Goal: Task Accomplishment & Management: Use online tool/utility

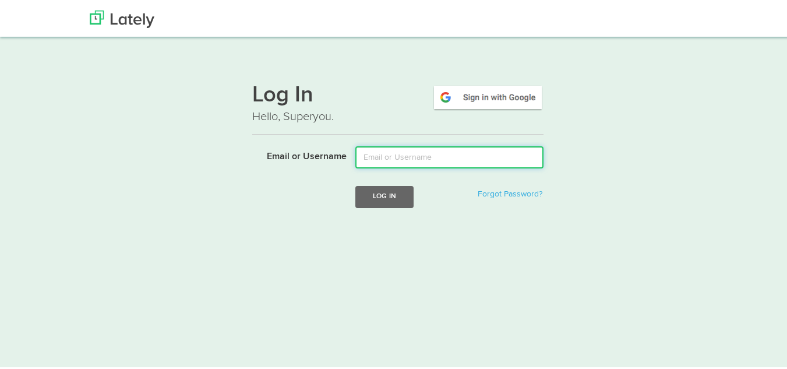
click at [373, 159] on input "Email or Username" at bounding box center [449, 156] width 188 height 22
type input "goldsteinclass@gmail.com"
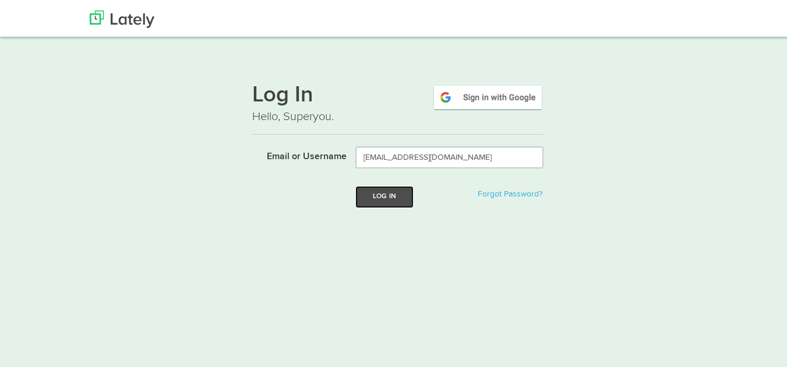
click at [389, 188] on button "Log In" at bounding box center [384, 195] width 58 height 22
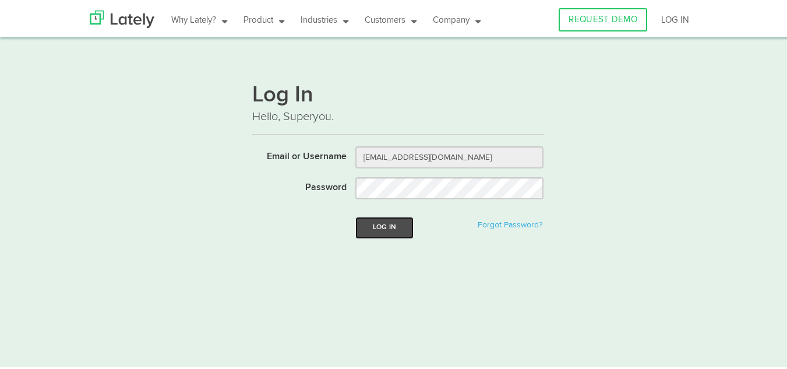
click at [384, 224] on button "Log In" at bounding box center [384, 226] width 58 height 22
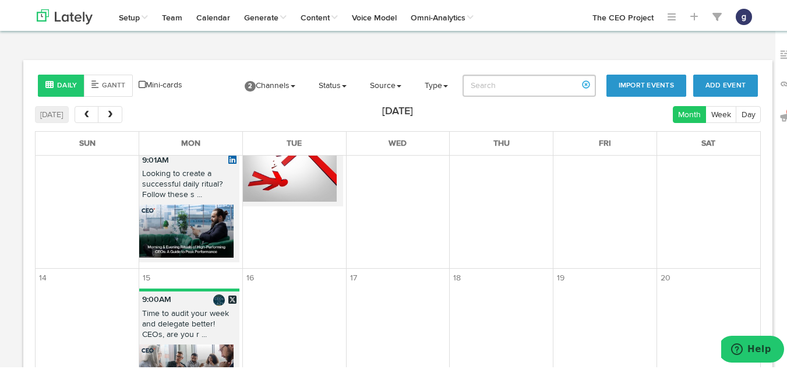
scroll to position [692, 0]
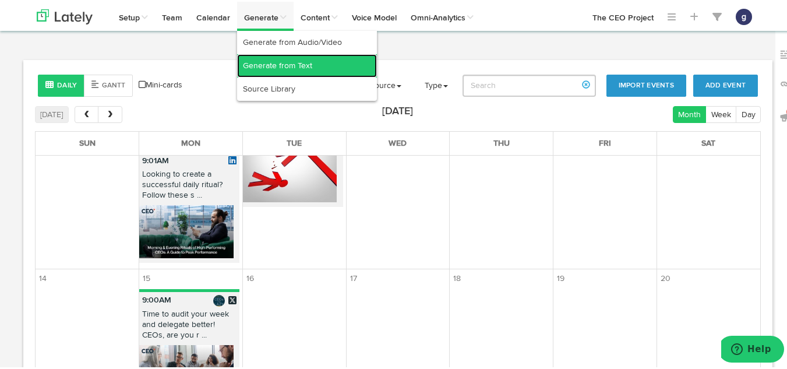
click at [264, 60] on link "Generate from Text" at bounding box center [307, 63] width 140 height 23
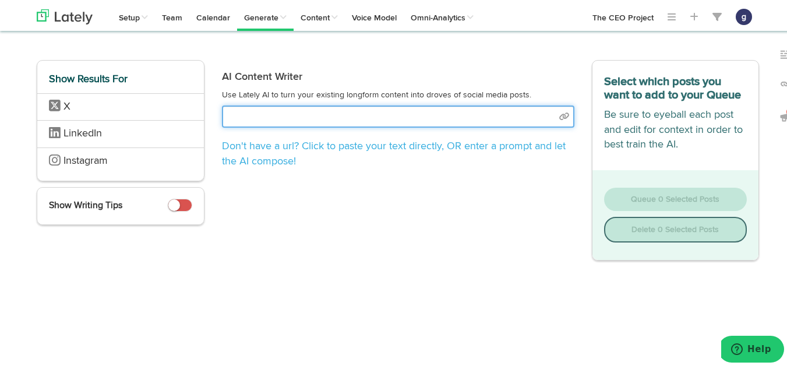
click at [255, 113] on input "text" at bounding box center [398, 115] width 353 height 22
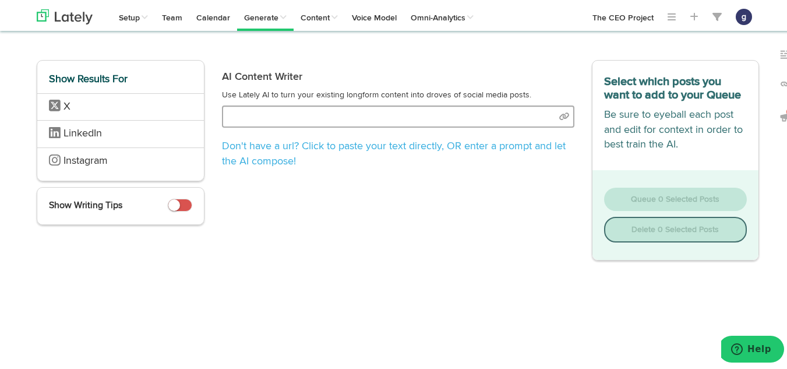
select select "natural"
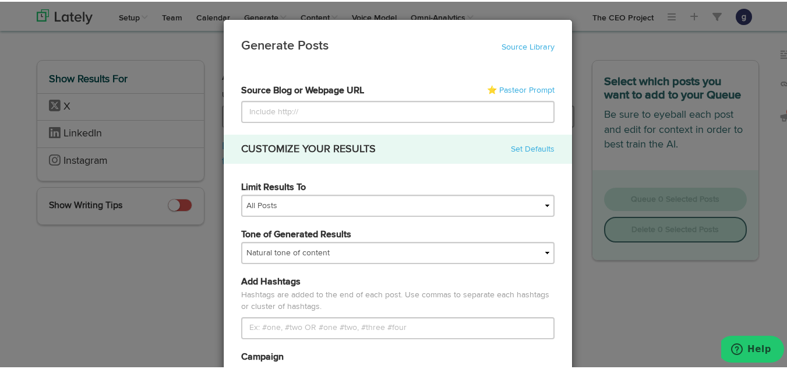
type input "[URL][DOMAIN_NAME]"
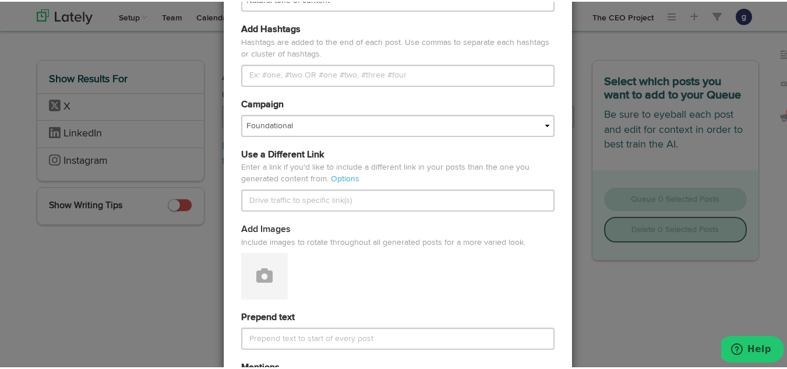
scroll to position [255, 0]
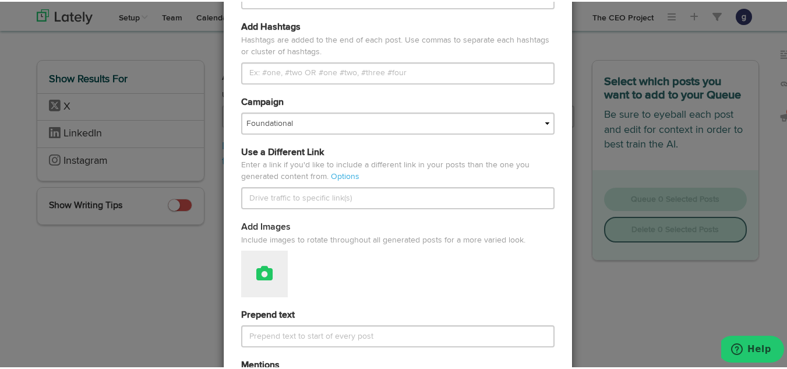
type input "[URL][DOMAIN_NAME]"
click at [267, 262] on button at bounding box center [264, 272] width 47 height 47
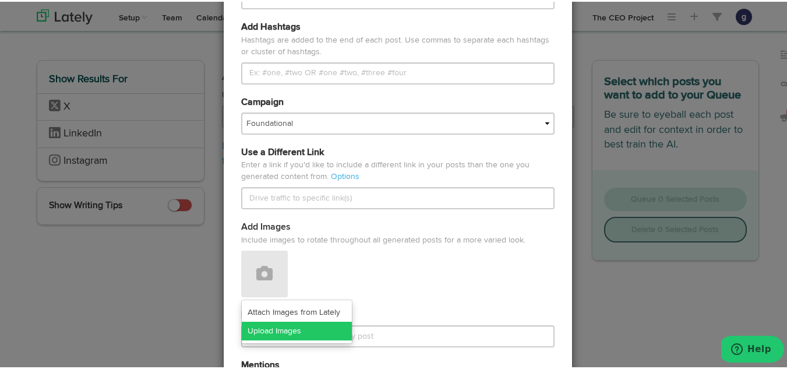
click at [277, 330] on link "Upload Images" at bounding box center [297, 329] width 110 height 19
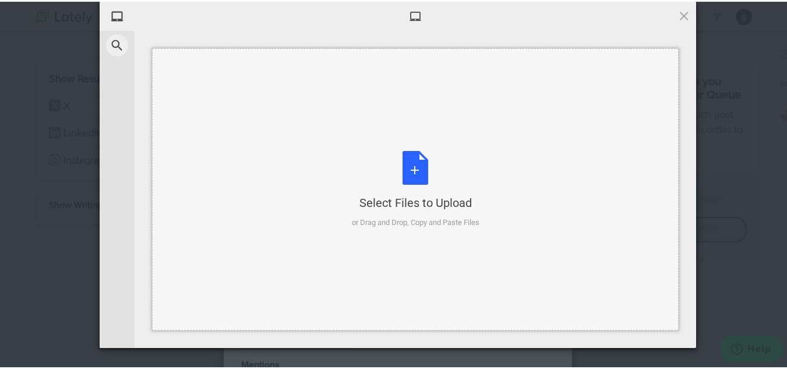
click at [407, 163] on div "Select Files to Upload or Drag and Drop, Copy and Paste Files" at bounding box center [416, 188] width 128 height 78
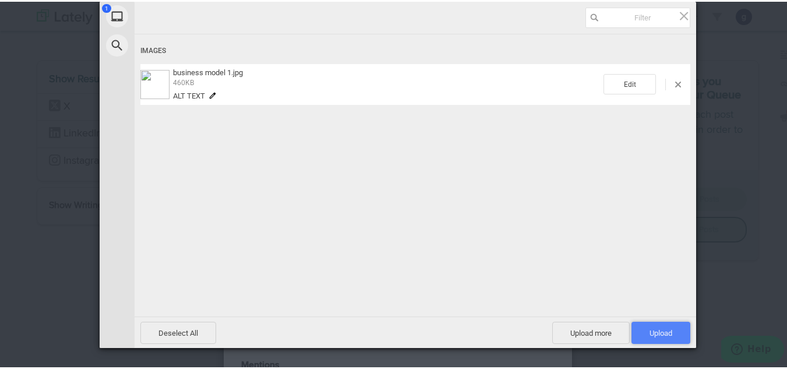
click at [666, 328] on span "Upload 1" at bounding box center [661, 331] width 23 height 9
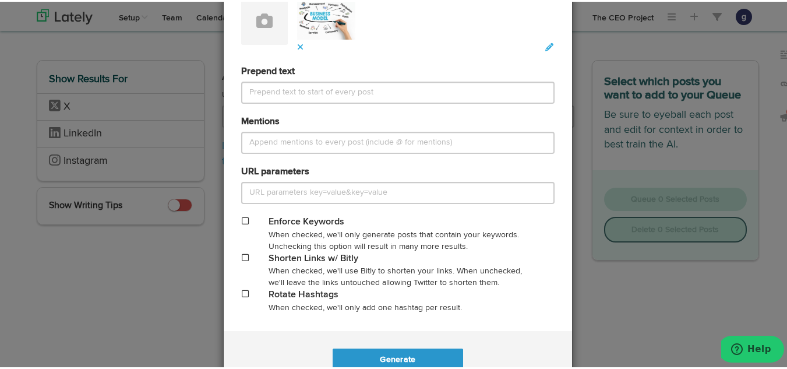
scroll to position [508, 0]
click at [242, 256] on span at bounding box center [245, 255] width 7 height 8
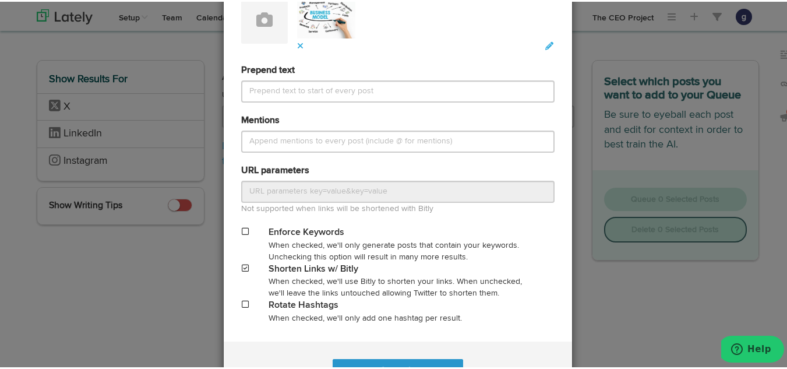
scroll to position [554, 0]
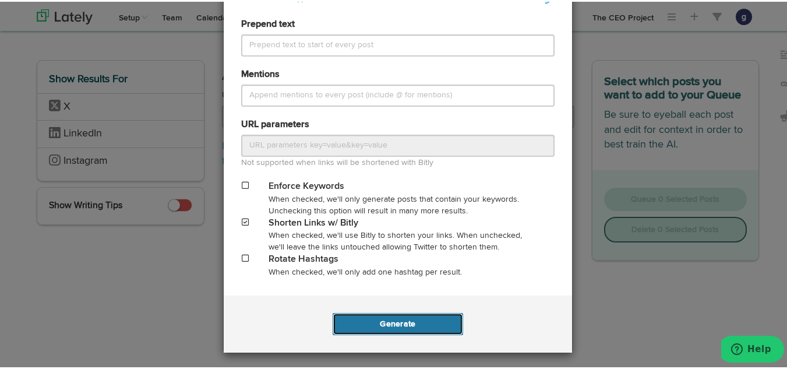
click at [382, 321] on button "Generate" at bounding box center [398, 322] width 130 height 22
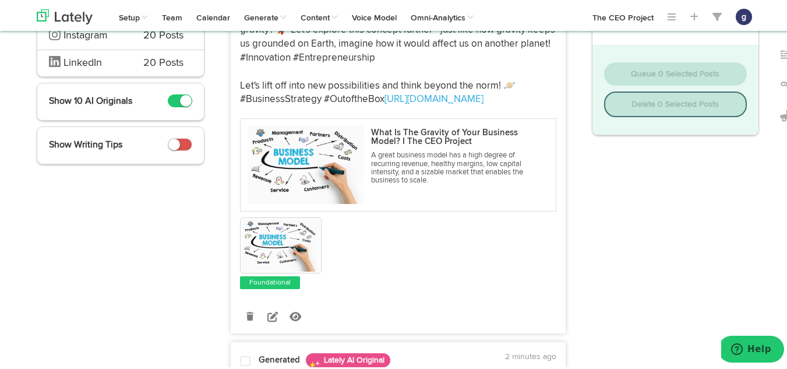
scroll to position [158, 0]
click at [271, 311] on icon at bounding box center [272, 314] width 10 height 10
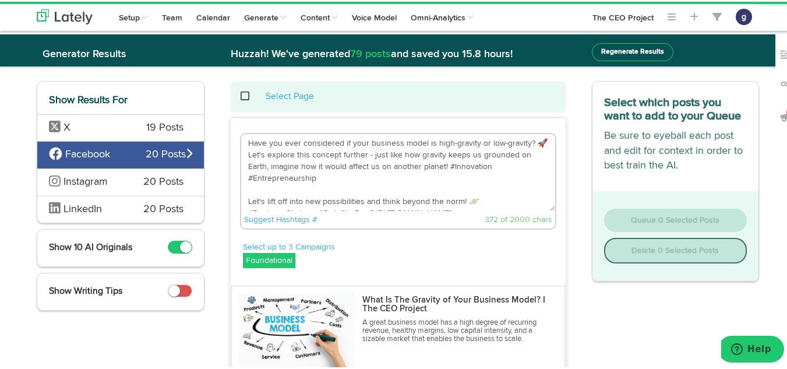
scroll to position [9, 0]
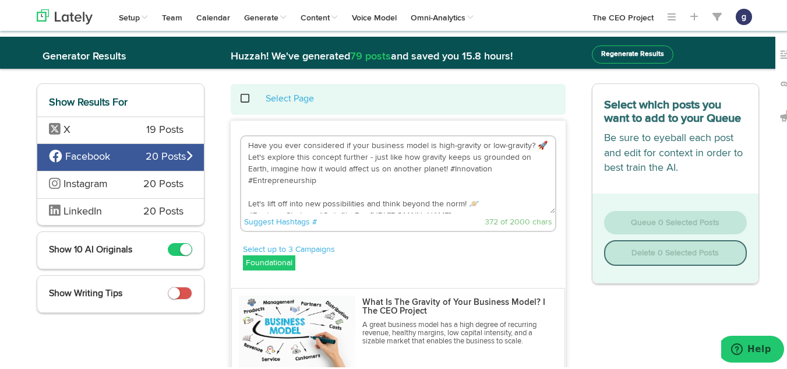
click at [470, 193] on textarea "Have you ever considered if your business model is high-gravity or low-gravity?…" at bounding box center [398, 173] width 314 height 77
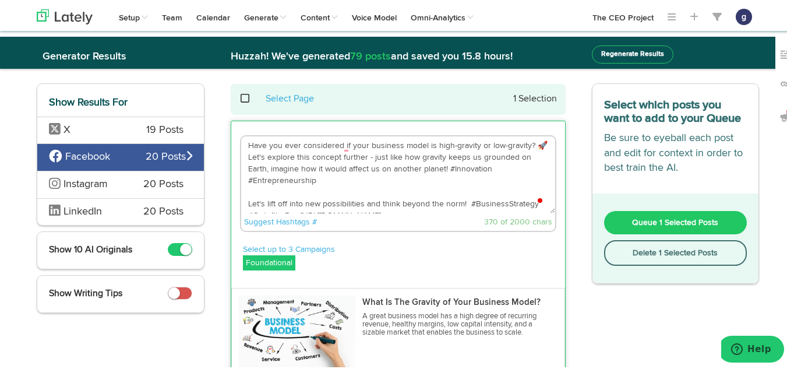
click at [292, 203] on textarea "Have you ever considered if your business model is high-gravity or low-gravity?…" at bounding box center [398, 173] width 314 height 77
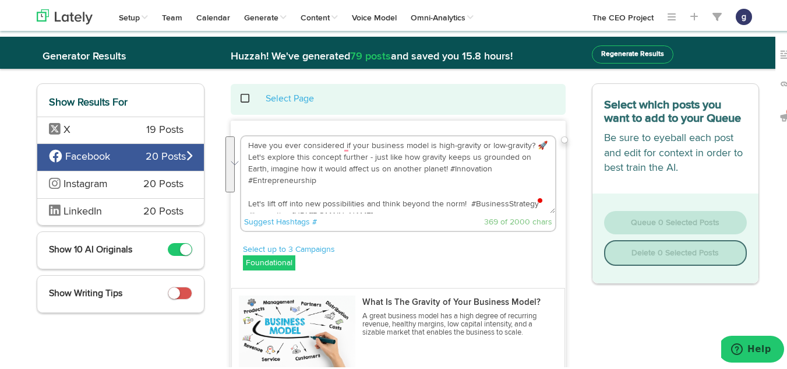
drag, startPoint x: 460, startPoint y: 189, endPoint x: 245, endPoint y: 139, distance: 221.4
click at [245, 139] on textarea "Have you ever considered if your business model is high-gravity or low-gravity?…" at bounding box center [398, 173] width 314 height 77
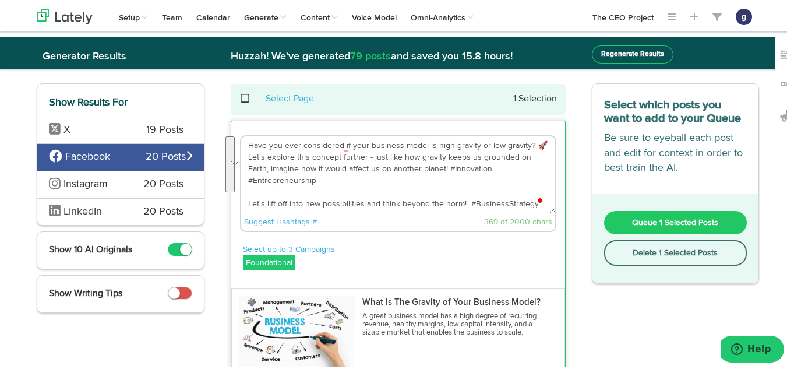
paste textarea "One of my favorite topics to write about and discuss with CEOs is the qualities…"
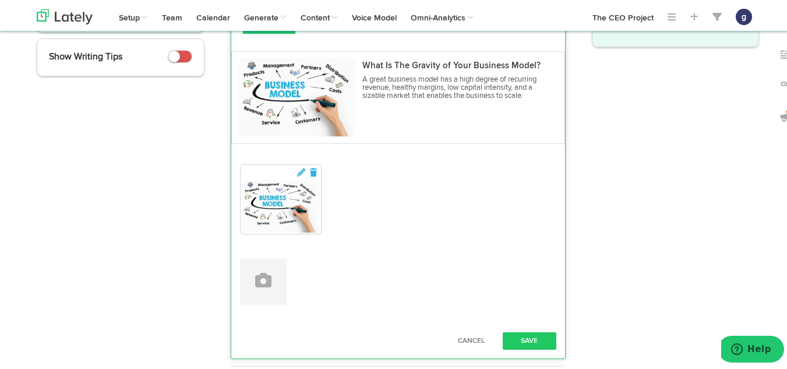
scroll to position [246, 0]
type textarea "One of my favorite topics to write about and discuss with CEOs is the qualities…"
click at [522, 335] on button "Save" at bounding box center [530, 338] width 54 height 17
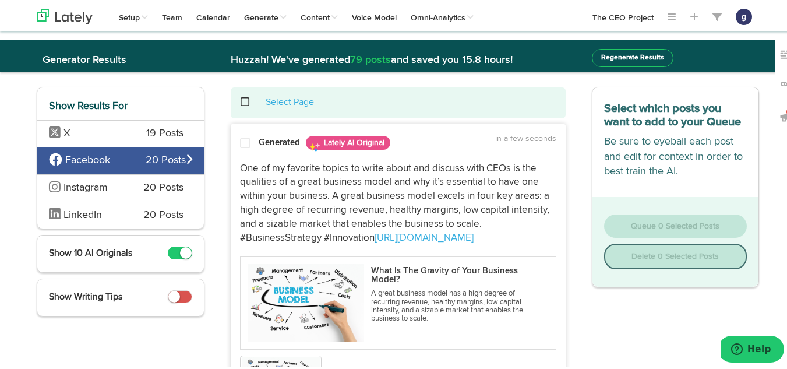
scroll to position [0, 0]
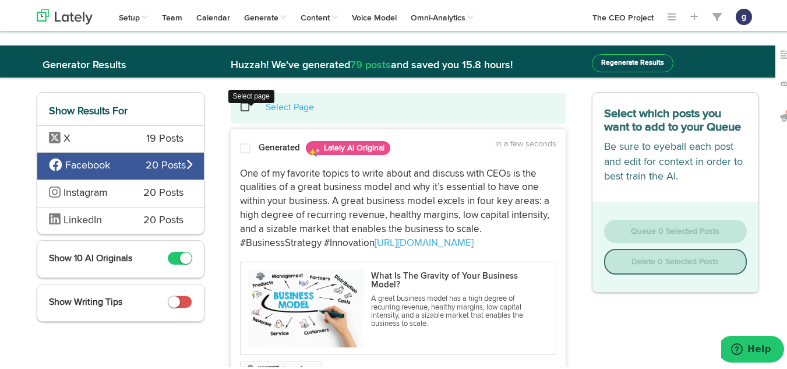
click at [242, 105] on span at bounding box center [252, 105] width 24 height 1
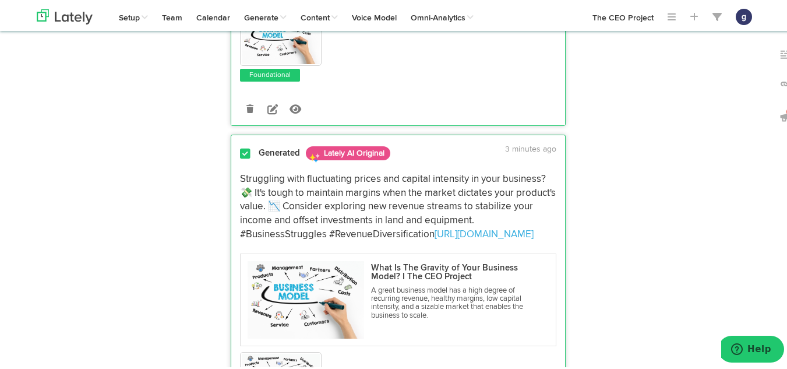
scroll to position [352, 0]
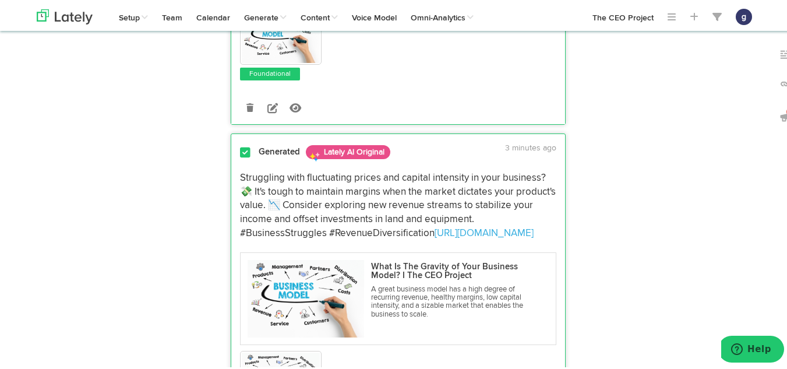
click at [240, 152] on span at bounding box center [245, 151] width 10 height 12
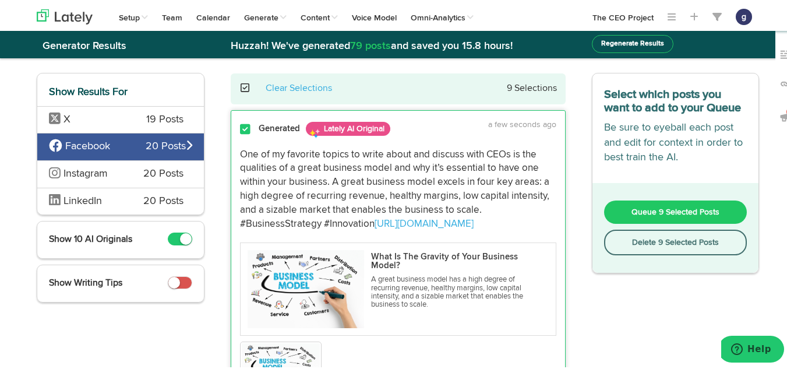
scroll to position [0, 0]
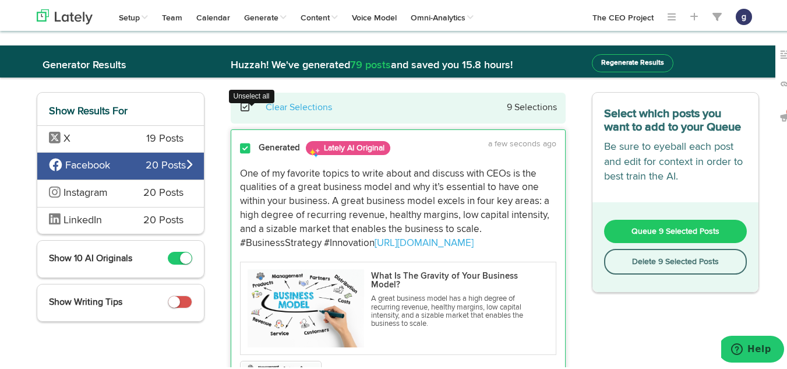
click at [241, 106] on span at bounding box center [252, 105] width 24 height 1
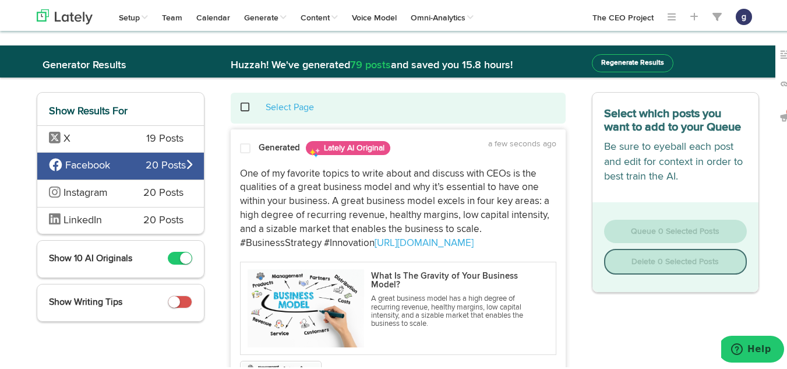
click at [242, 146] on span at bounding box center [245, 147] width 10 height 12
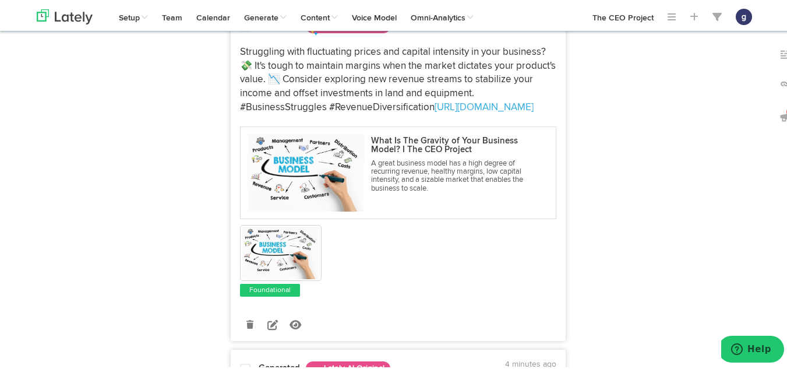
scroll to position [478, 0]
click at [267, 323] on icon at bounding box center [272, 322] width 10 height 10
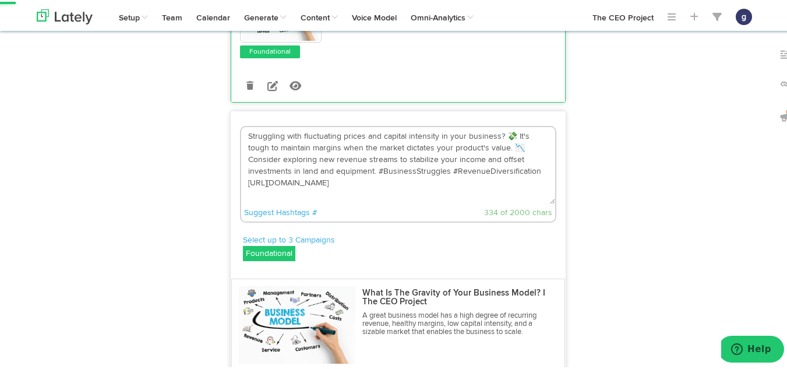
scroll to position [374, 0]
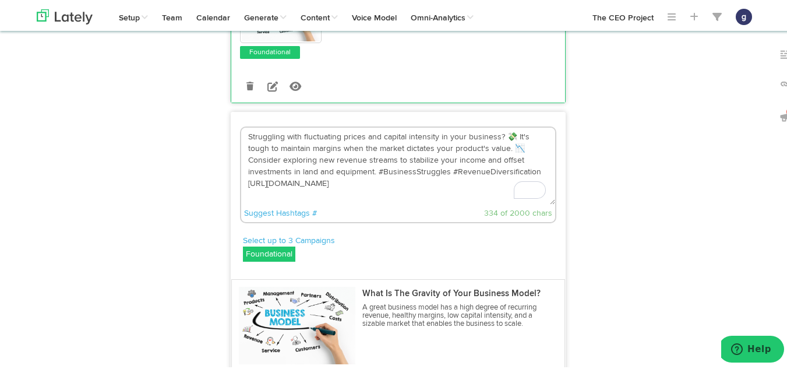
drag, startPoint x: 371, startPoint y: 171, endPoint x: 241, endPoint y: 129, distance: 136.9
click at [241, 129] on textarea "Struggling with fluctuating prices and capital intensity in your business? 💸 It…" at bounding box center [398, 164] width 314 height 77
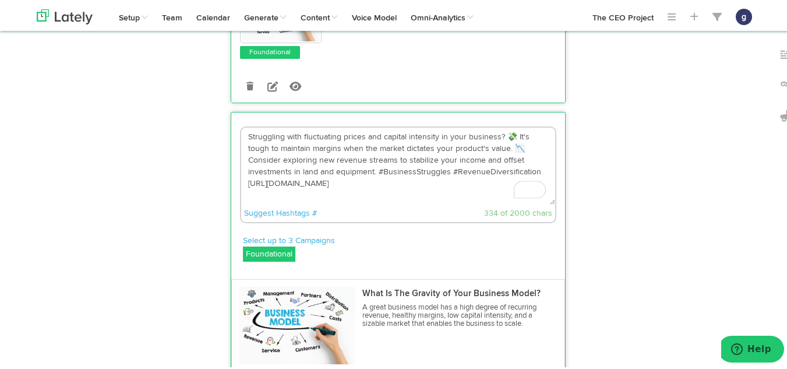
paste textarea "If you continue to invest more work, energy, and capital to generate every doll…"
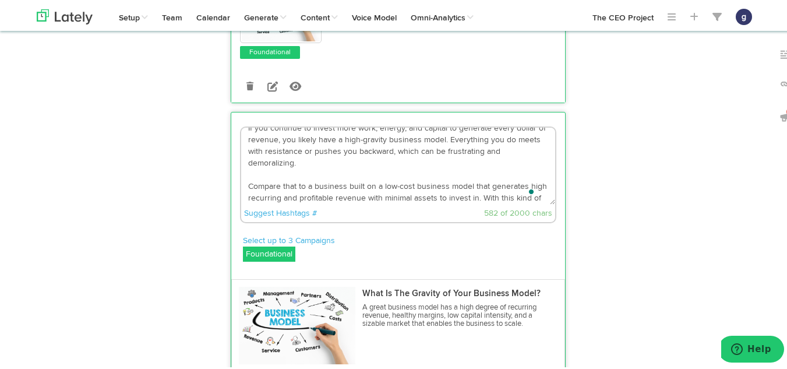
scroll to position [0, 0]
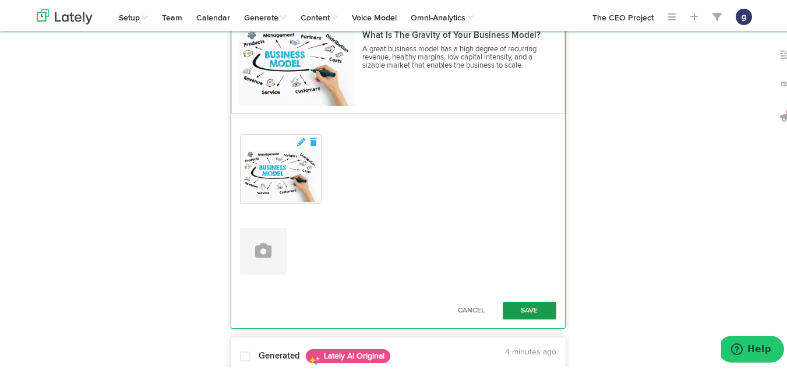
type textarea "If you continue to invest more work, energy, and capital to generate every doll…"
click at [523, 301] on button "Save" at bounding box center [530, 308] width 54 height 17
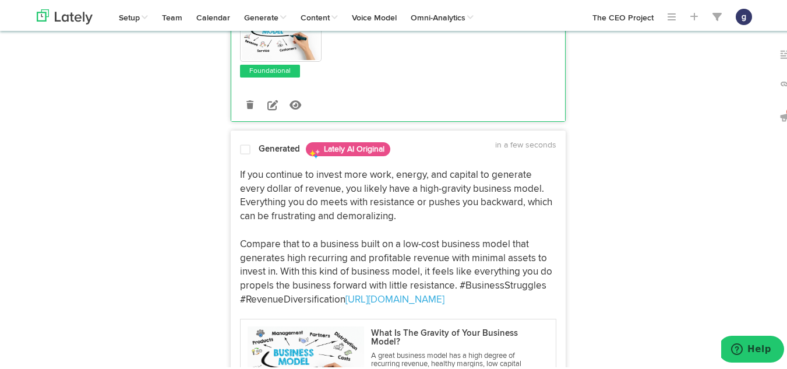
click at [242, 150] on span at bounding box center [245, 148] width 10 height 12
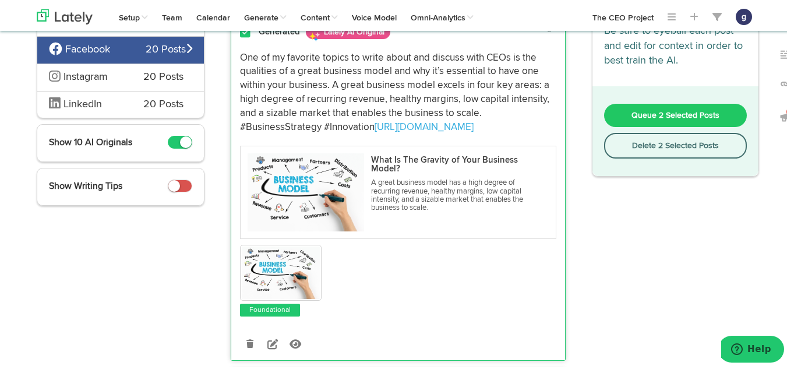
click at [656, 110] on span "Queue 2 Selected Posts" at bounding box center [676, 114] width 88 height 8
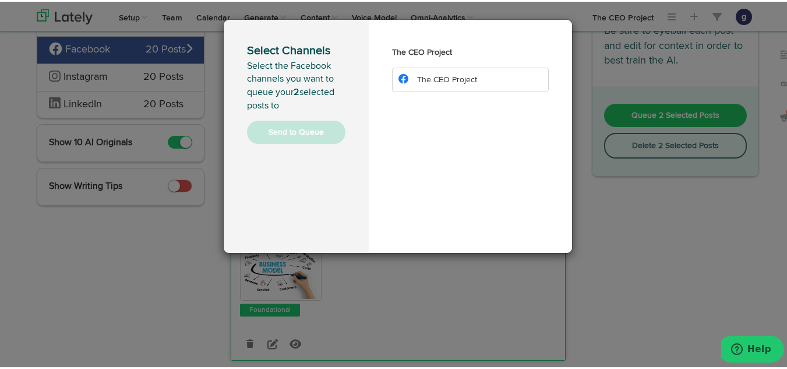
click at [452, 89] on li "The CEO Project" at bounding box center [470, 78] width 157 height 24
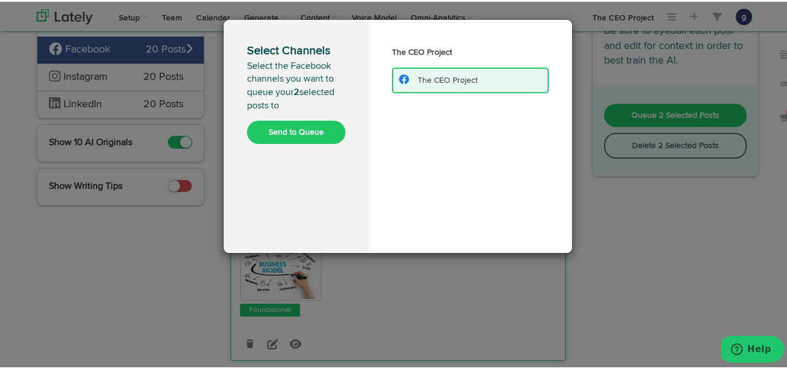
click at [274, 130] on button "Send to Queue" at bounding box center [296, 130] width 98 height 23
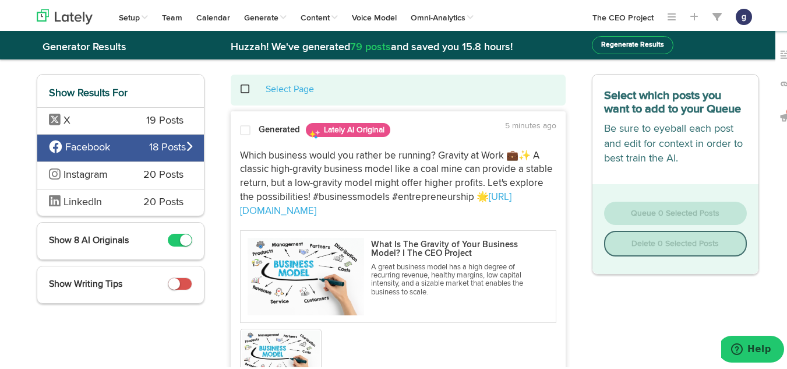
click at [243, 87] on span at bounding box center [252, 87] width 24 height 1
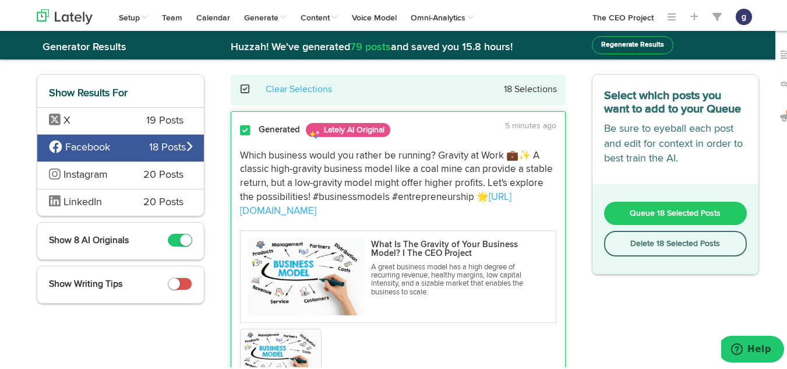
click at [645, 240] on button "Delete 18 Selected Posts" at bounding box center [675, 242] width 143 height 26
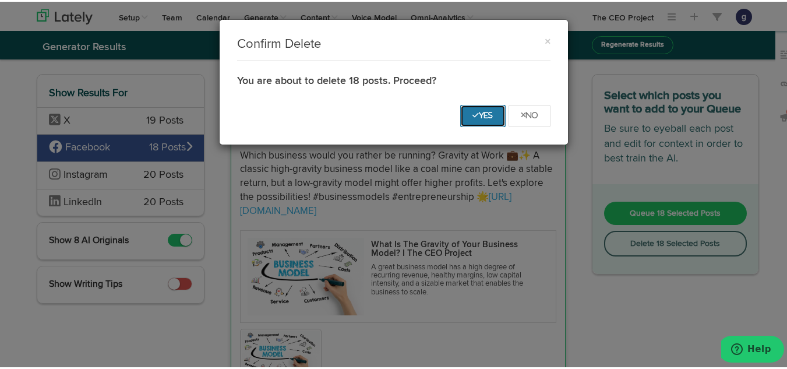
click at [466, 107] on button "Yes" at bounding box center [482, 114] width 45 height 22
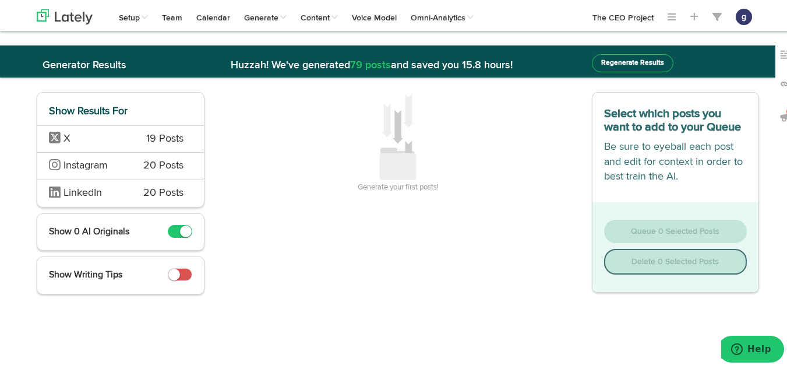
click at [122, 137] on span "X" at bounding box center [89, 137] width 80 height 15
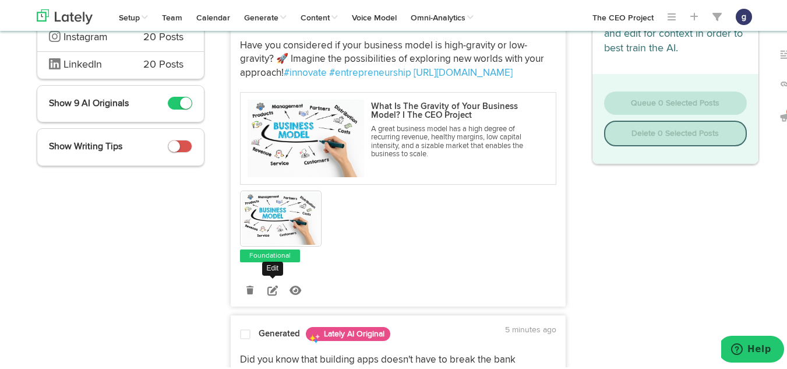
click at [272, 286] on icon at bounding box center [272, 288] width 10 height 10
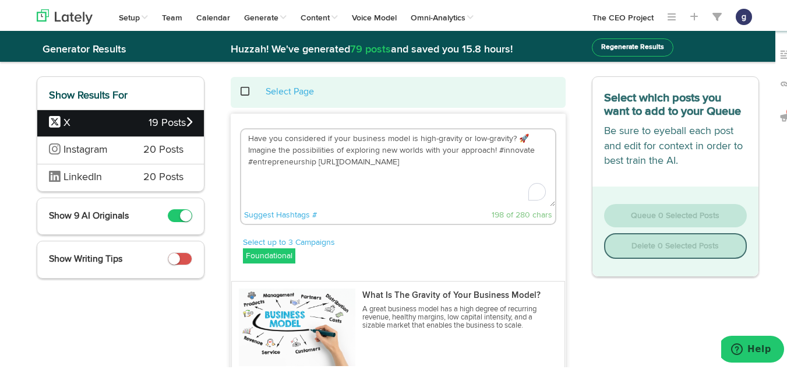
click at [522, 142] on textarea "Have you considered if your business model is high-gravity or low-gravity? 🚀 Im…" at bounding box center [398, 166] width 314 height 77
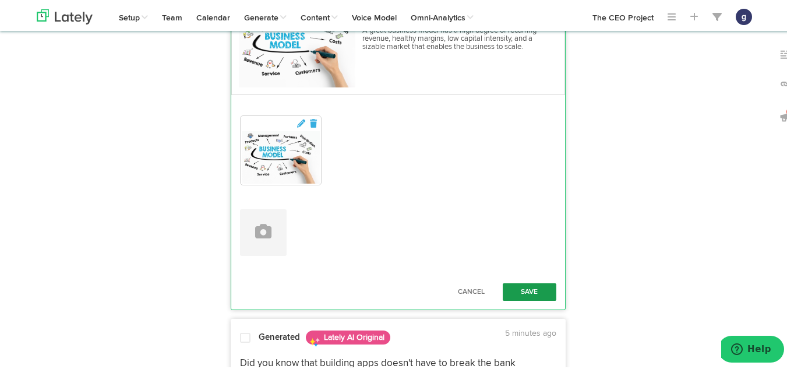
type textarea "Have you considered if your business model is high-gravity or low-gravity? Imag…"
click at [519, 291] on button "Save" at bounding box center [530, 289] width 54 height 17
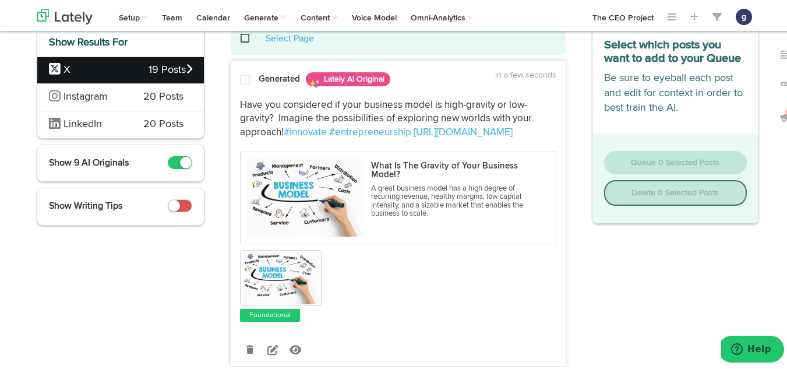
click at [242, 78] on span at bounding box center [245, 78] width 10 height 12
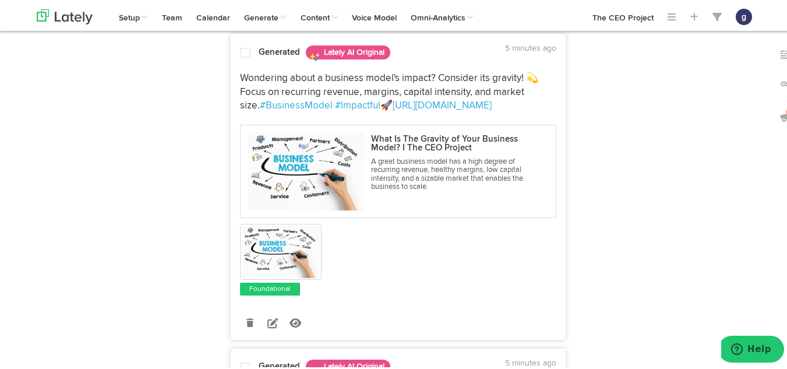
scroll to position [1041, 0]
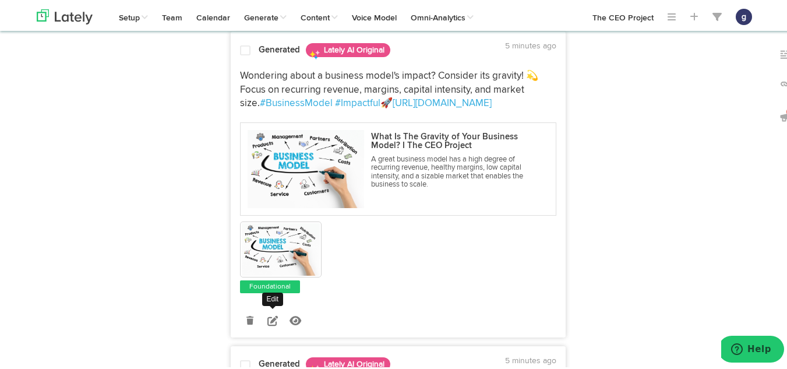
click at [267, 315] on icon at bounding box center [272, 319] width 10 height 10
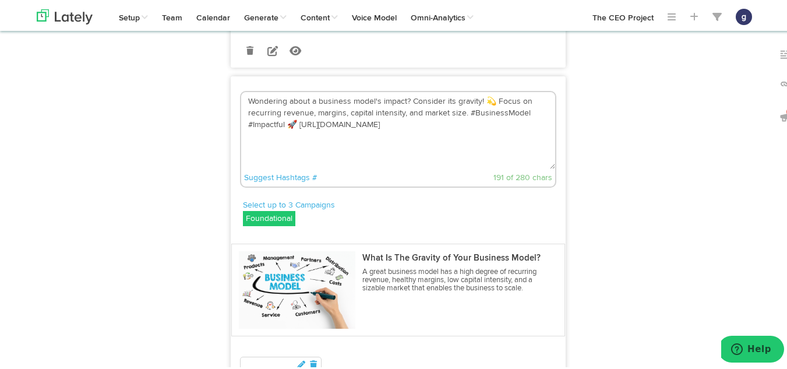
scroll to position [996, 0]
click at [488, 103] on textarea "Wondering about a business model's impact? Consider its gravity! 💫 Focus on rec…" at bounding box center [398, 129] width 314 height 77
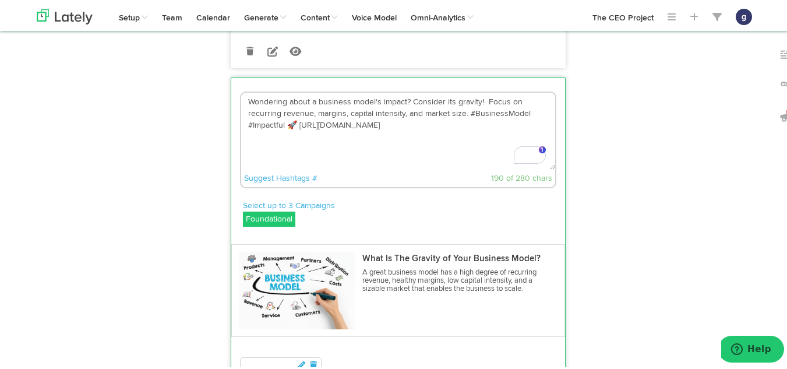
click at [293, 123] on textarea "Wondering about a business model's impact? Consider its gravity! Focus on recur…" at bounding box center [398, 129] width 314 height 77
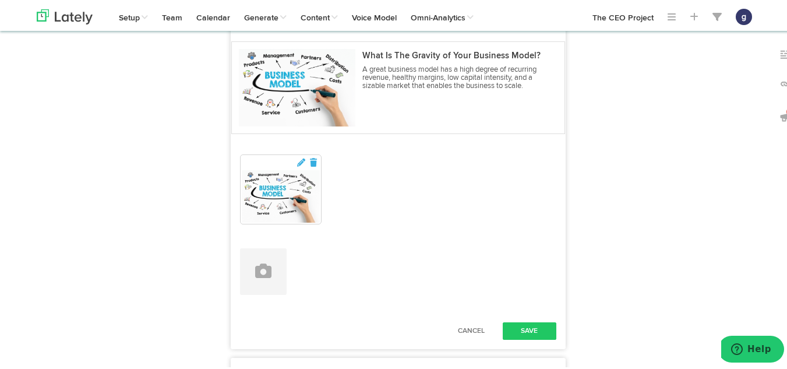
scroll to position [1239, 0]
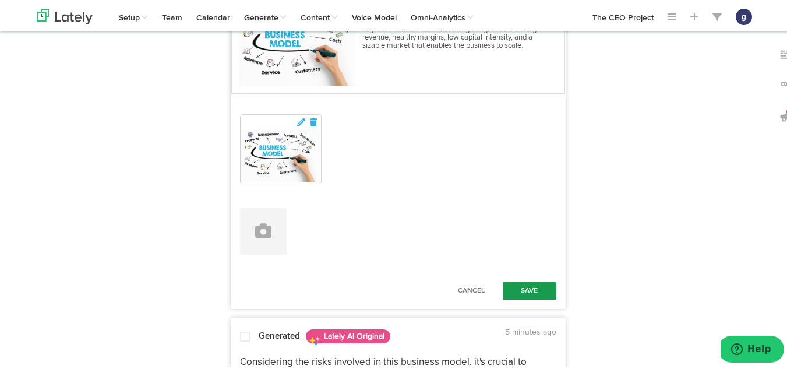
type textarea "Wondering about a business model's impact? Consider its gravity! Focus on recur…"
click at [533, 286] on button "Save" at bounding box center [530, 288] width 54 height 17
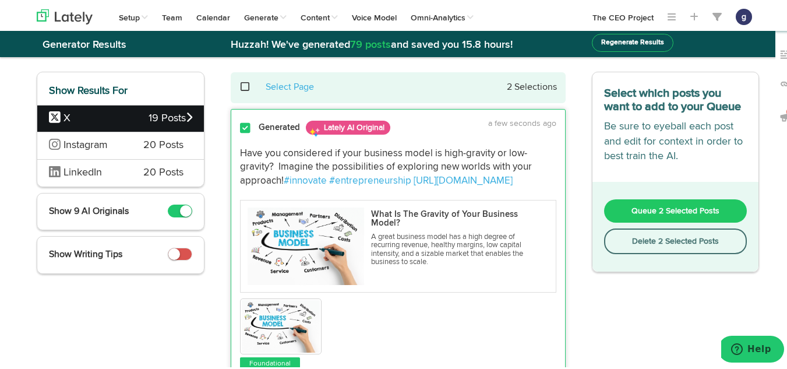
scroll to position [0, 0]
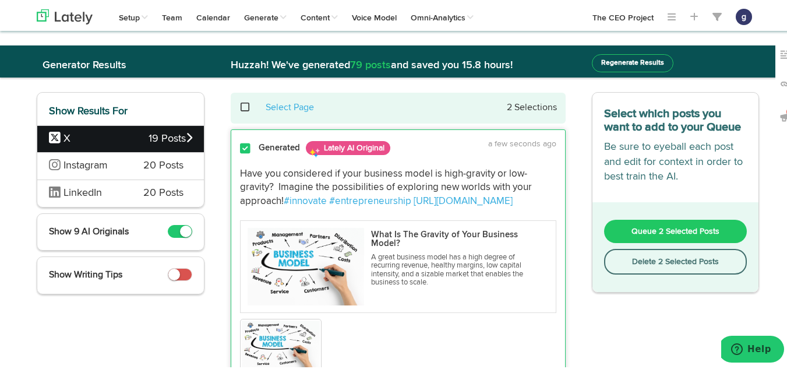
click at [662, 227] on span "Queue 2 Selected Posts" at bounding box center [676, 230] width 88 height 8
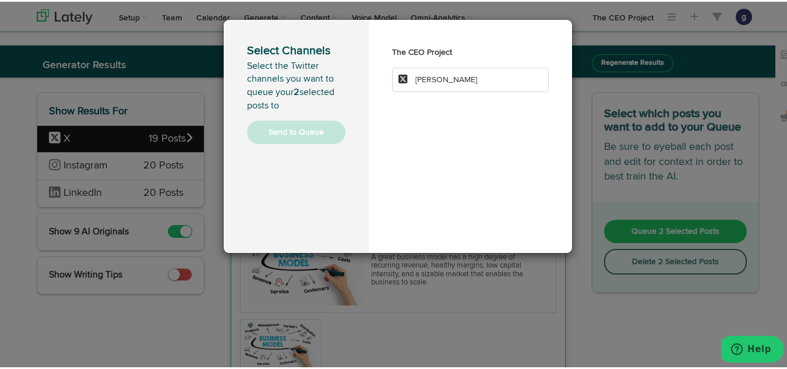
click at [448, 75] on span "[PERSON_NAME]" at bounding box center [446, 78] width 62 height 8
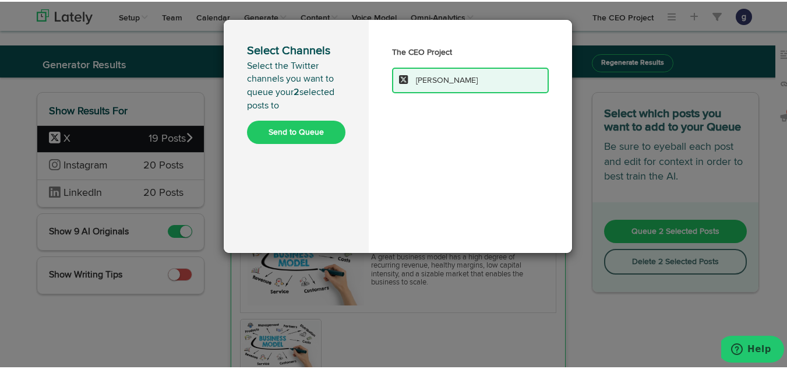
click at [280, 128] on button "Send to Queue" at bounding box center [296, 130] width 98 height 23
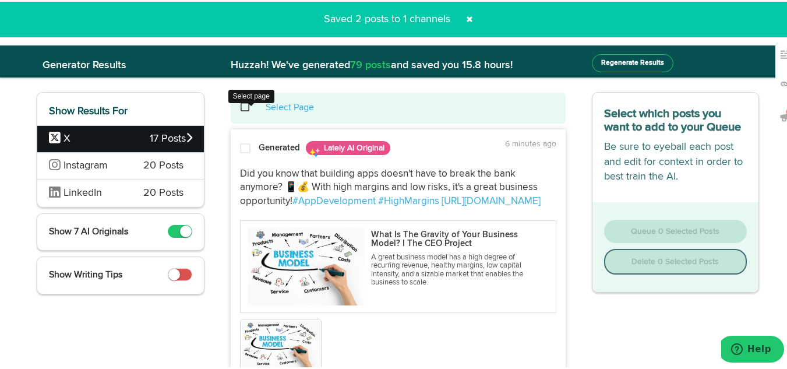
click at [241, 105] on span at bounding box center [252, 105] width 24 height 1
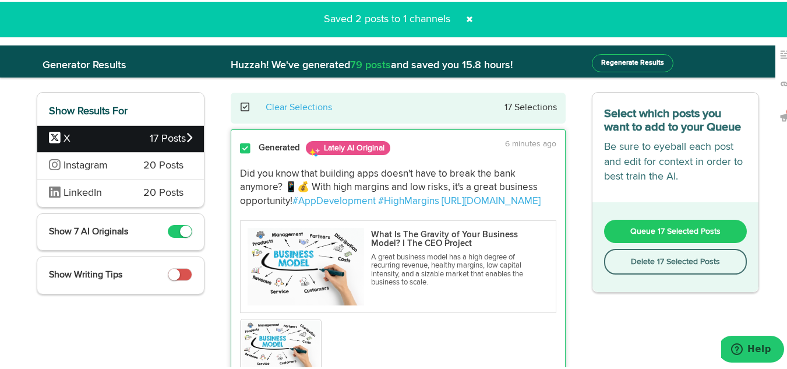
click at [661, 259] on button "Delete 17 Selected Posts" at bounding box center [675, 260] width 143 height 26
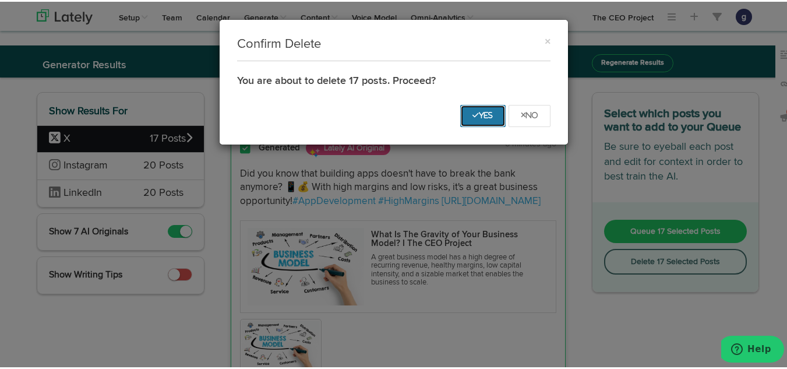
click at [480, 110] on button "Yes" at bounding box center [482, 114] width 45 height 22
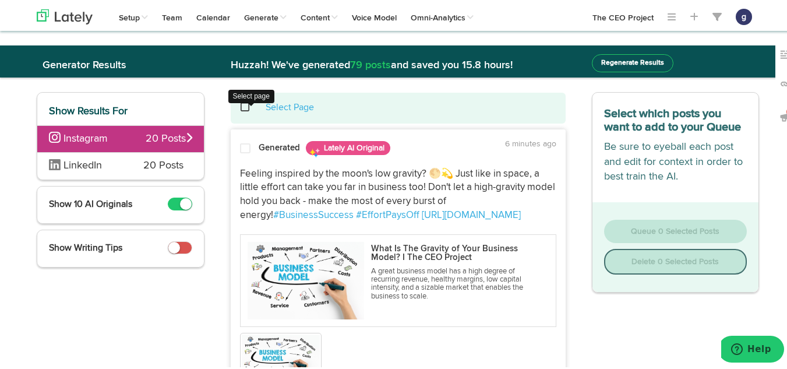
click at [240, 106] on span at bounding box center [252, 105] width 24 height 1
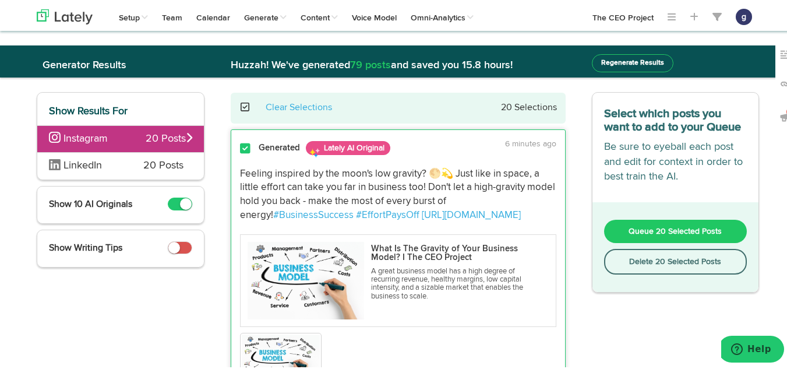
click at [642, 261] on button "Delete 20 Selected Posts" at bounding box center [675, 260] width 143 height 26
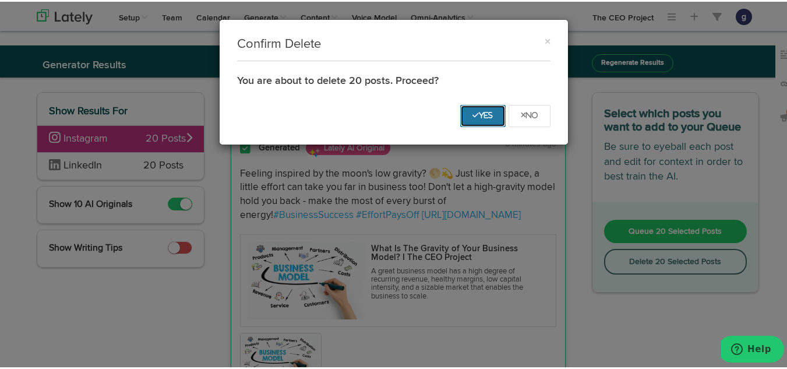
click at [476, 117] on icon "Yes" at bounding box center [483, 113] width 21 height 7
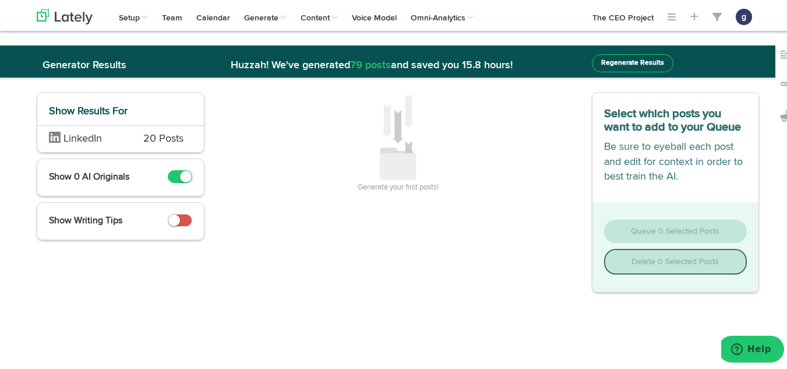
click at [97, 135] on span "LinkedIn" at bounding box center [83, 137] width 38 height 10
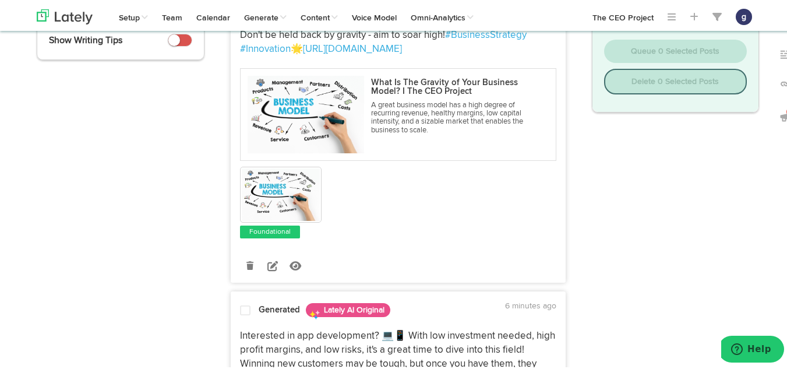
scroll to position [181, 0]
click at [267, 262] on icon at bounding box center [272, 263] width 10 height 10
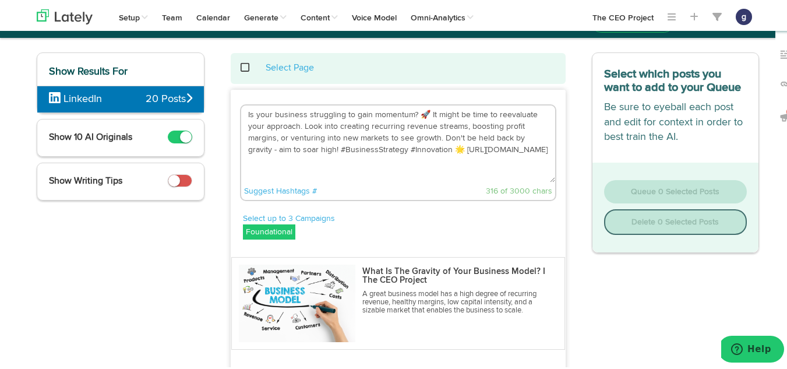
scroll to position [39, 0]
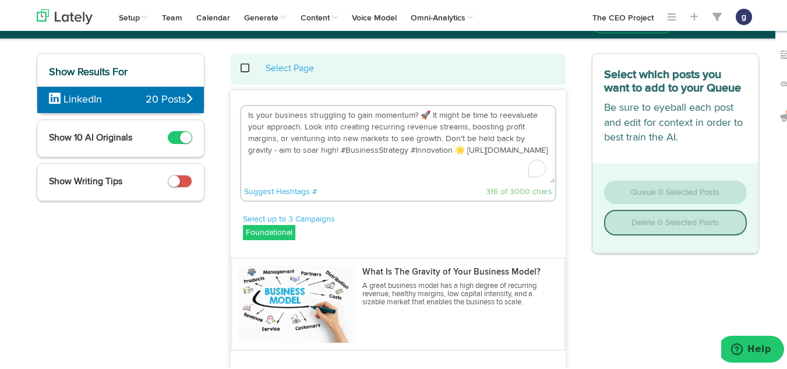
click at [429, 150] on textarea "Is your business struggling to gain momentum? 🚀 It might be time to reevaluate …" at bounding box center [398, 142] width 314 height 77
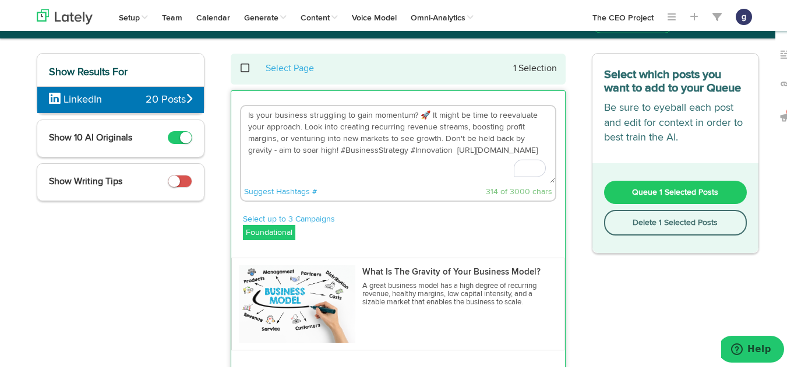
click at [422, 113] on textarea "Is your business struggling to gain momentum? 🚀 It might be time to reevaluate …" at bounding box center [398, 142] width 314 height 77
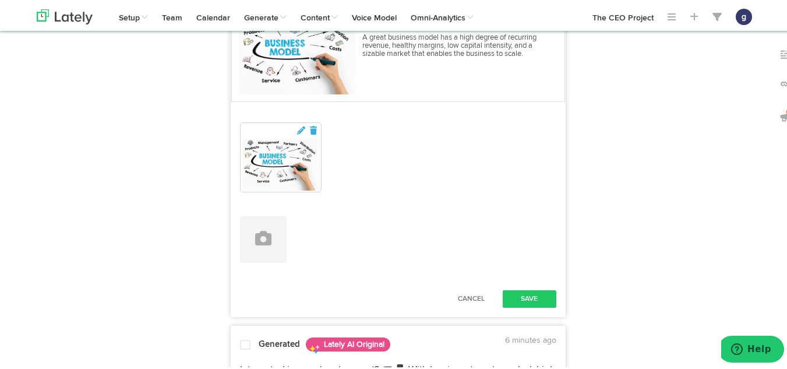
scroll to position [288, 0]
type textarea "Is your business struggling to gain momentum? It might be time to reevaluate yo…"
click at [520, 295] on button "Save" at bounding box center [530, 296] width 54 height 17
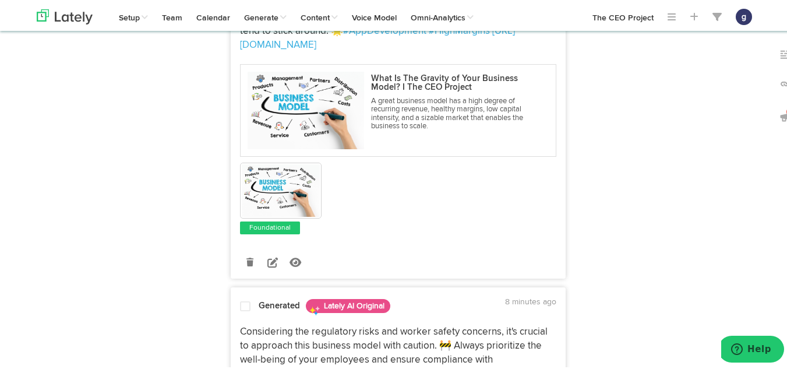
scroll to position [527, 0]
click at [267, 260] on icon at bounding box center [272, 260] width 10 height 10
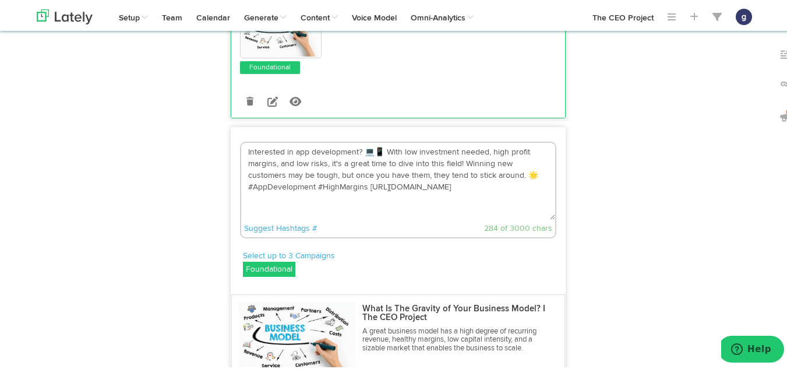
scroll to position [344, 0]
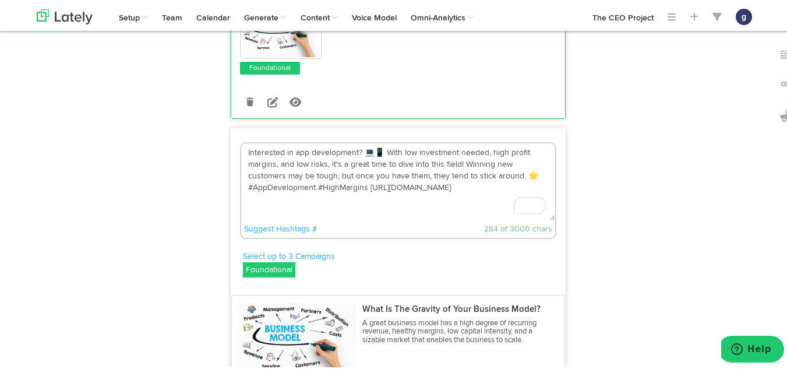
drag, startPoint x: 530, startPoint y: 174, endPoint x: 241, endPoint y: 149, distance: 290.2
click at [241, 149] on textarea "Interested in app development? 💻📱 With low investment needed, high profit margi…" at bounding box center [398, 180] width 314 height 77
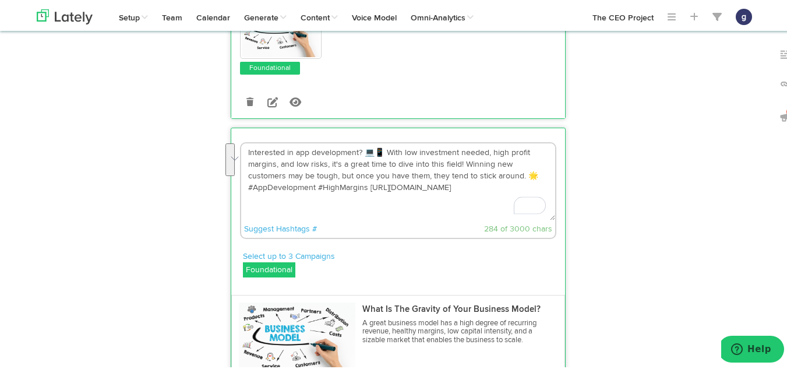
paste textarea "f you continue to invest more work, energy, and capital to generate every dolla…"
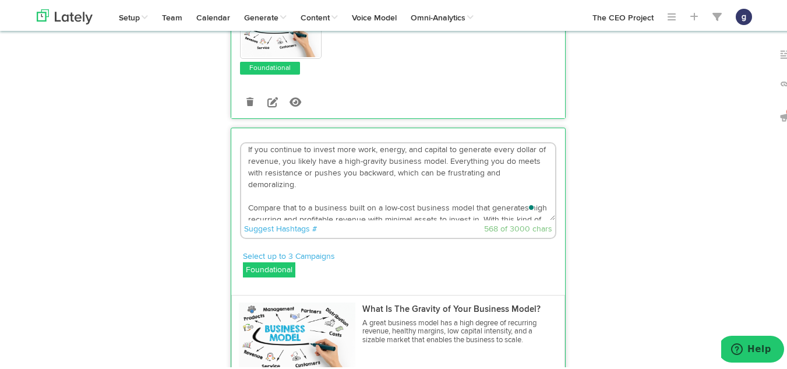
scroll to position [6, 0]
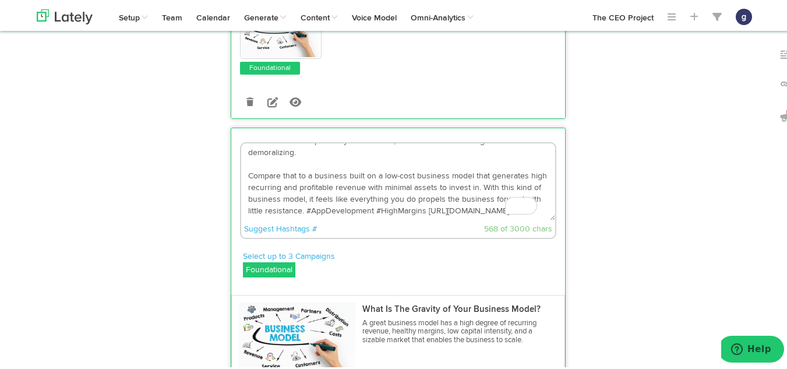
click at [416, 200] on textarea "If you continue to invest more work, energy, and capital to generate every doll…" at bounding box center [398, 180] width 314 height 77
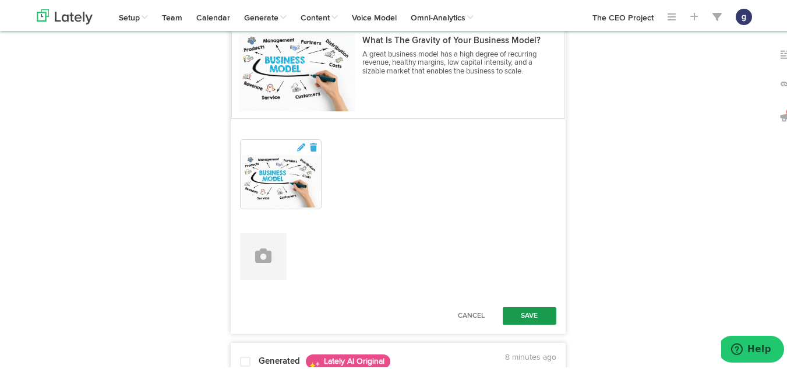
type textarea "If you continue to invest more work, energy, and capital to generate every doll…"
click at [522, 306] on button "Save" at bounding box center [530, 313] width 54 height 17
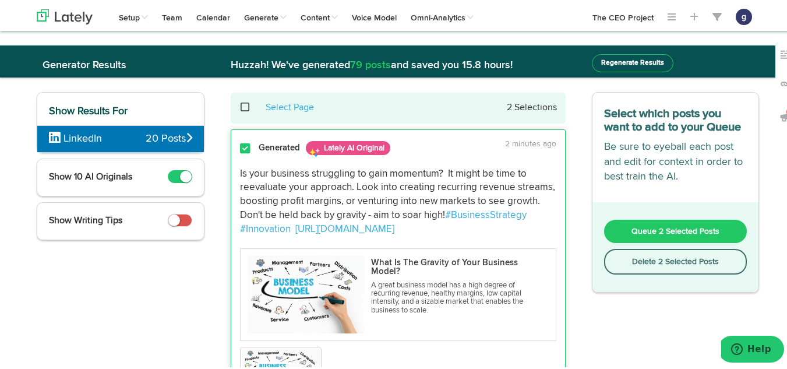
click at [656, 226] on span "Queue 2 Selected Posts" at bounding box center [676, 230] width 88 height 8
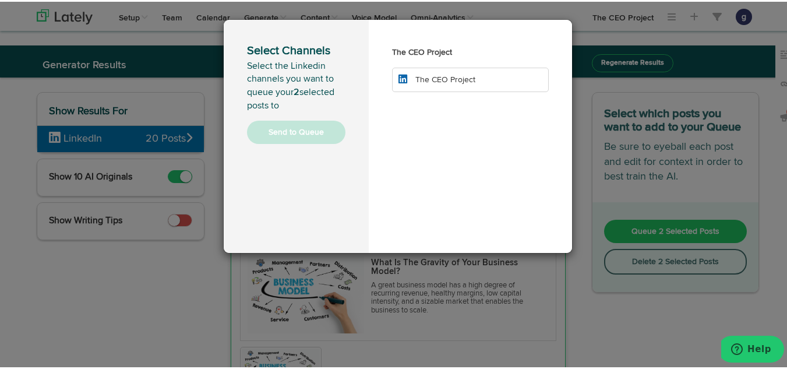
click at [462, 84] on li "The CEO Project" at bounding box center [470, 78] width 157 height 24
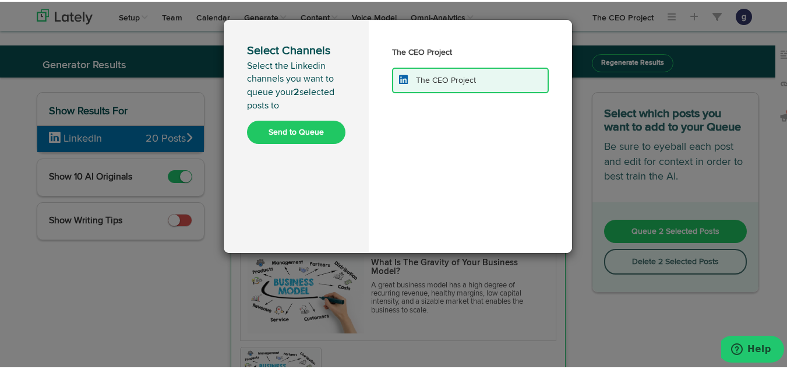
click at [291, 129] on button "Send to Queue" at bounding box center [296, 130] width 98 height 23
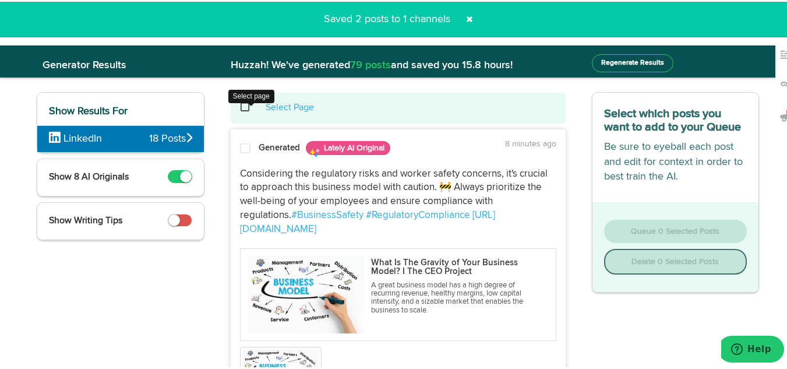
click at [241, 105] on span at bounding box center [252, 105] width 24 height 1
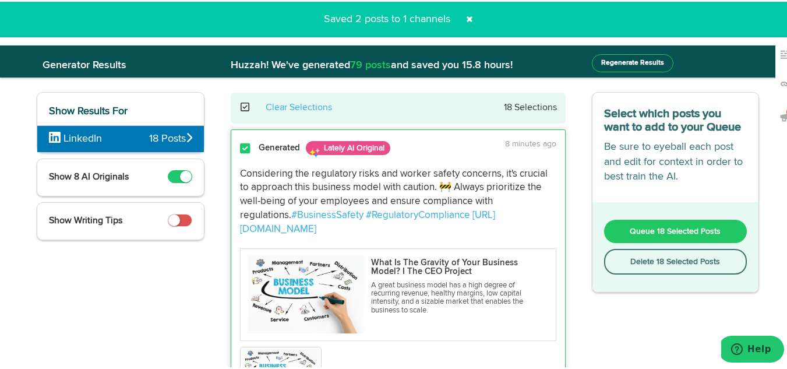
click at [650, 259] on button "Delete 18 Selected Posts" at bounding box center [675, 260] width 143 height 26
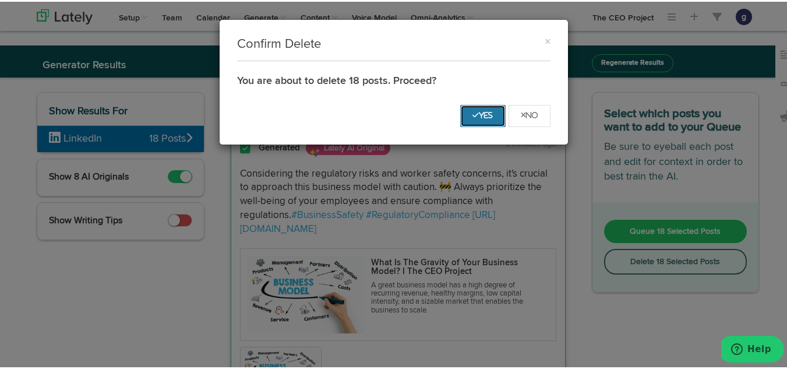
click at [474, 108] on button "Yes" at bounding box center [482, 114] width 45 height 22
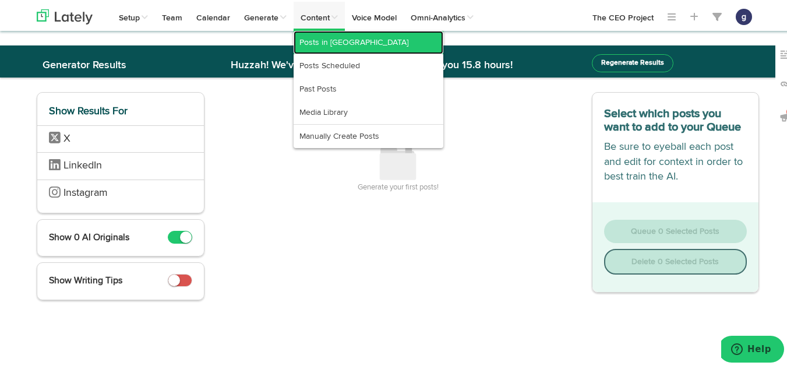
click at [322, 36] on link "Posts in [GEOGRAPHIC_DATA]" at bounding box center [369, 40] width 150 height 23
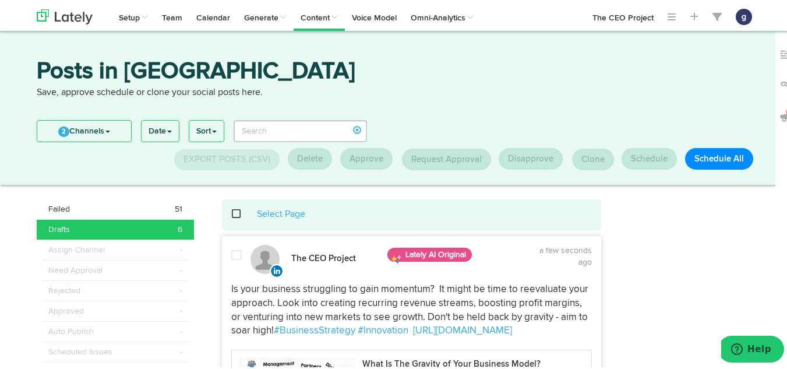
click at [76, 131] on link "2 Channels" at bounding box center [84, 129] width 94 height 21
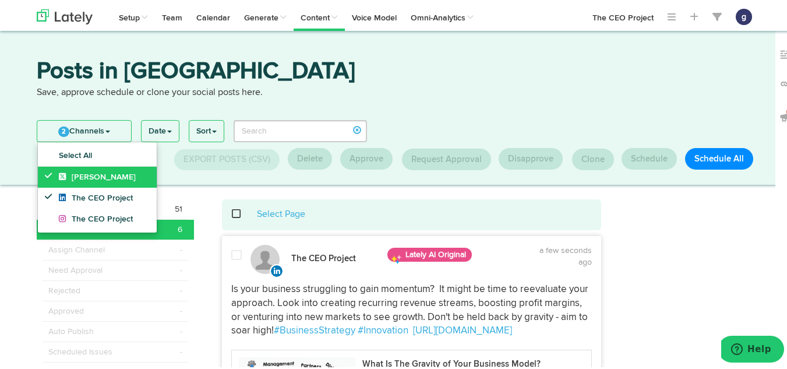
click at [79, 173] on span "[PERSON_NAME]" at bounding box center [97, 175] width 77 height 8
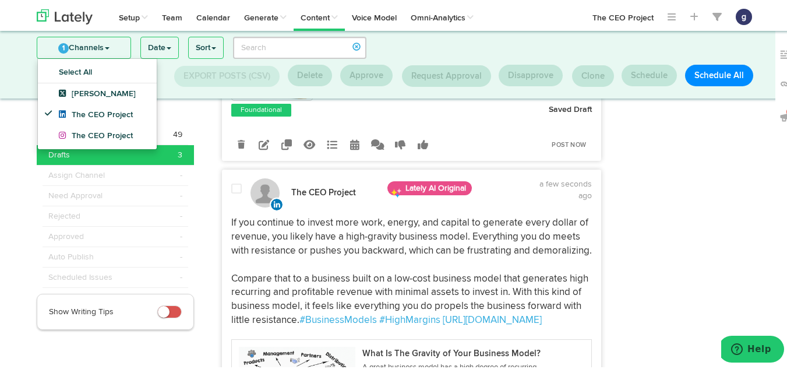
scroll to position [325, 0]
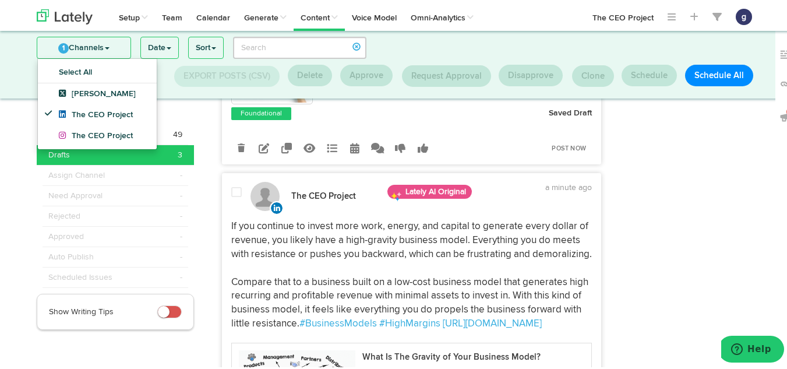
click at [231, 185] on span at bounding box center [236, 191] width 10 height 12
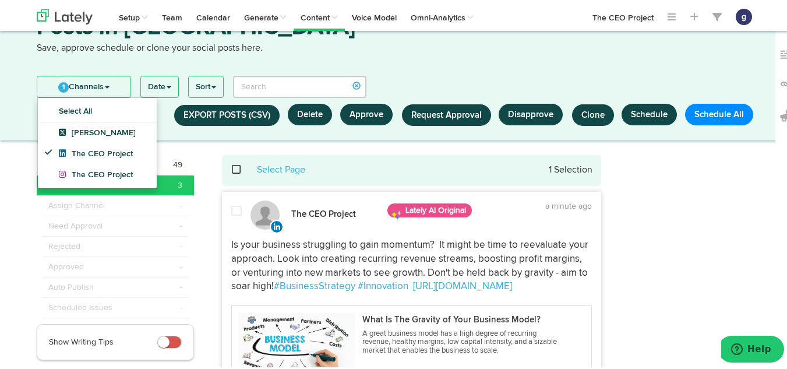
scroll to position [0, 0]
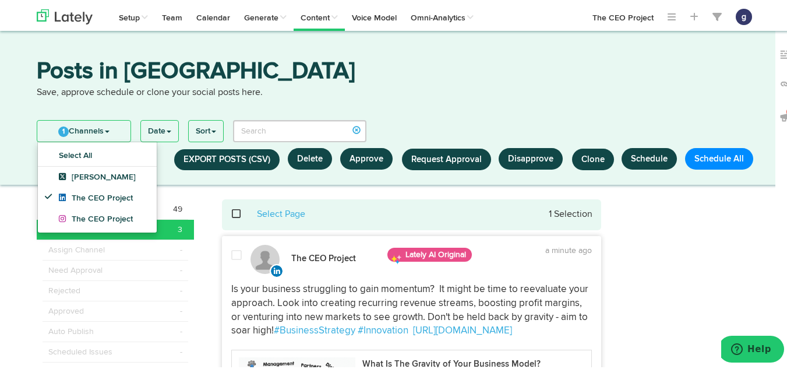
click at [232, 251] on span at bounding box center [236, 254] width 10 height 12
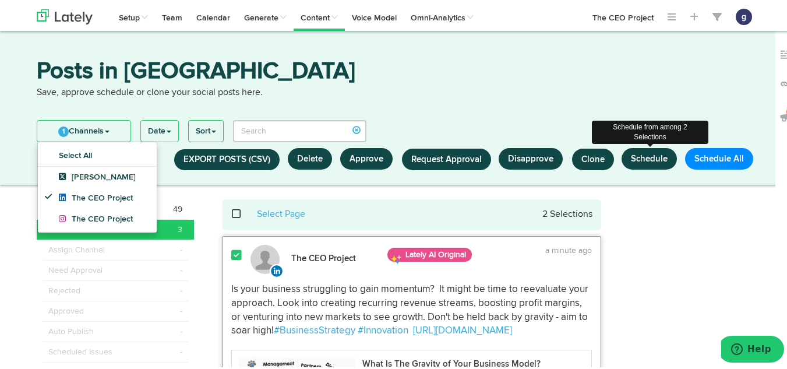
click at [650, 152] on button "Schedule" at bounding box center [649, 157] width 55 height 22
select select "11"
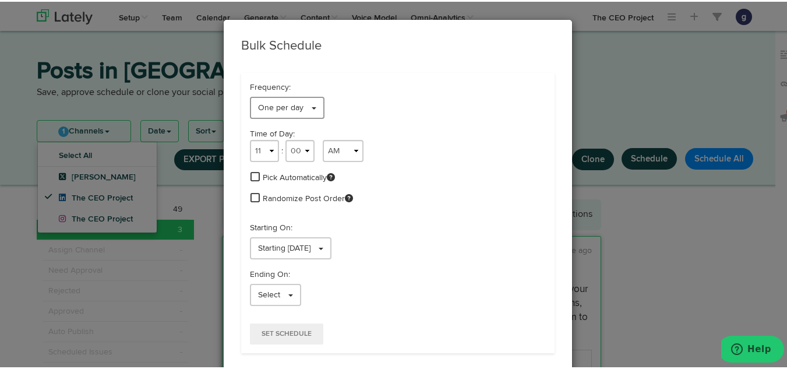
click at [266, 103] on span "One per day" at bounding box center [280, 106] width 45 height 8
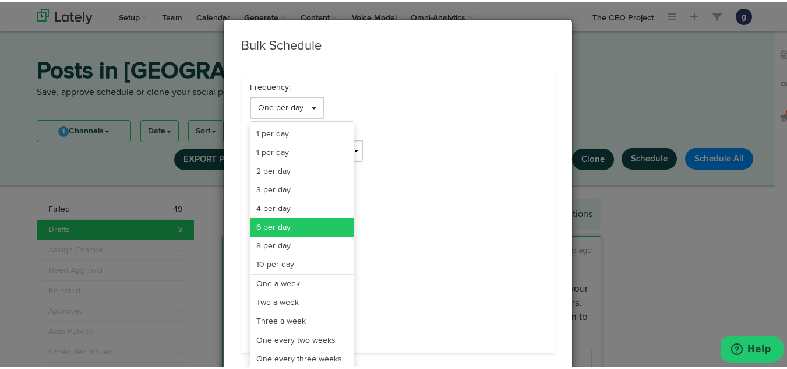
scroll to position [95, 0]
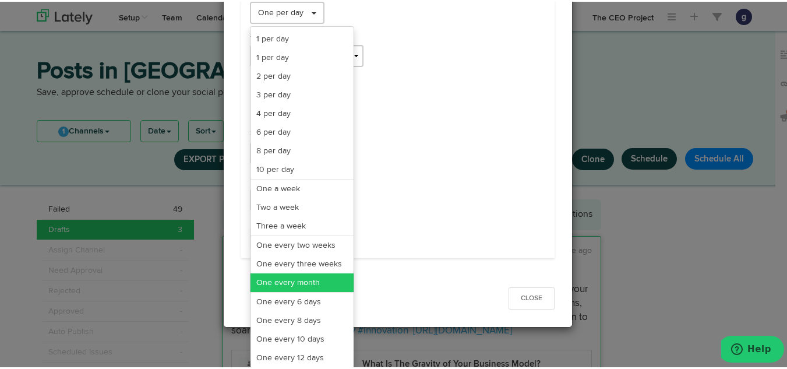
click at [278, 281] on link "One every month" at bounding box center [302, 281] width 103 height 19
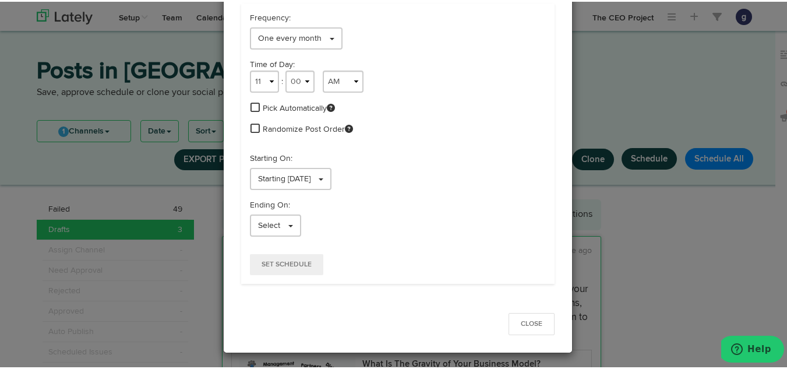
scroll to position [69, 0]
click at [261, 80] on select "1 2 3 4 5 6 7 8 9 10 11 12" at bounding box center [264, 80] width 29 height 22
select select "9"
click at [250, 69] on select "1 2 3 4 5 6 7 8 9 10 11 12" at bounding box center [264, 80] width 29 height 22
click at [285, 177] on span "Starting [DATE]" at bounding box center [284, 177] width 52 height 8
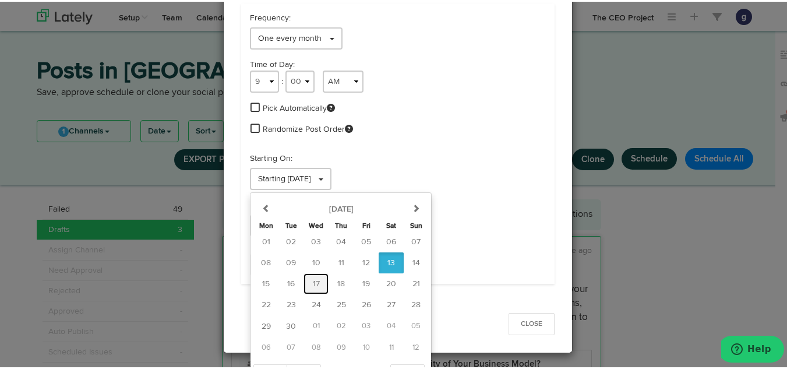
click at [313, 281] on span "17" at bounding box center [316, 282] width 7 height 8
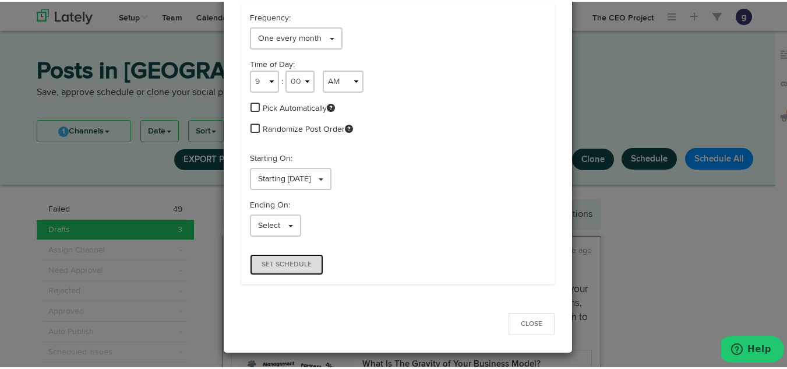
click at [266, 263] on span "Set Schedule" at bounding box center [287, 262] width 50 height 7
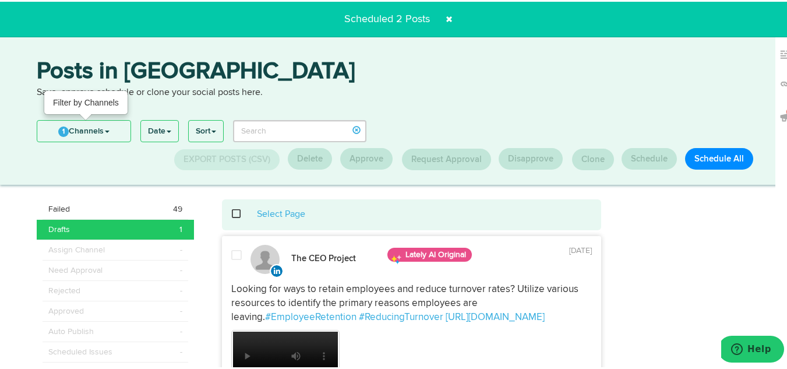
click at [74, 123] on link "1 Channels" at bounding box center [83, 129] width 93 height 21
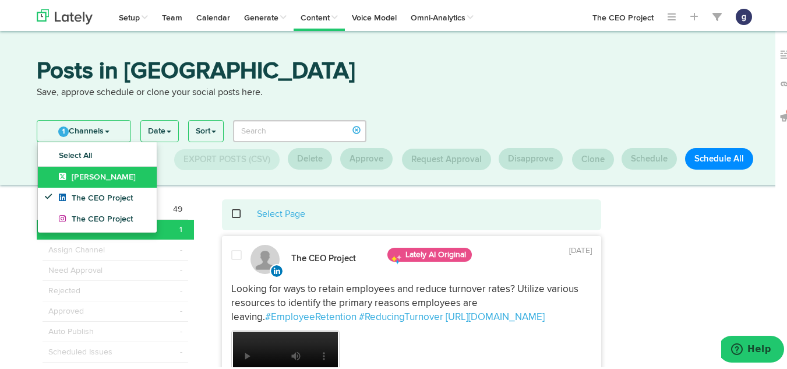
click at [82, 170] on link "[PERSON_NAME]" at bounding box center [97, 175] width 119 height 21
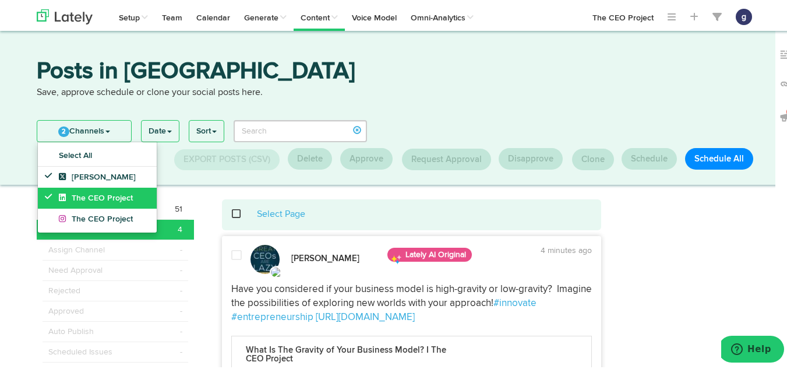
click at [83, 193] on span "The CEO Project" at bounding box center [96, 196] width 74 height 8
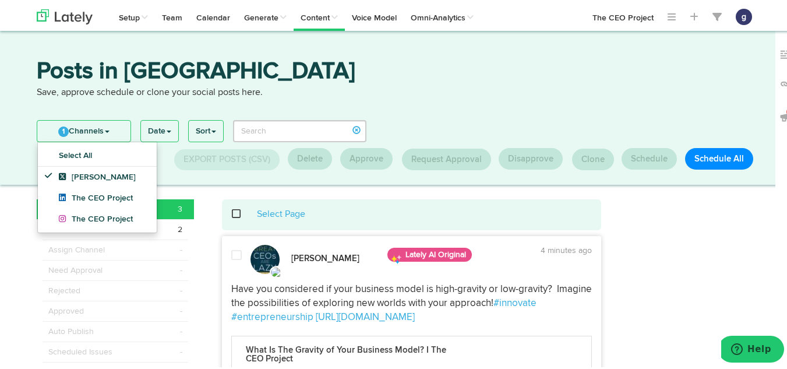
click at [231, 256] on span at bounding box center [236, 254] width 10 height 12
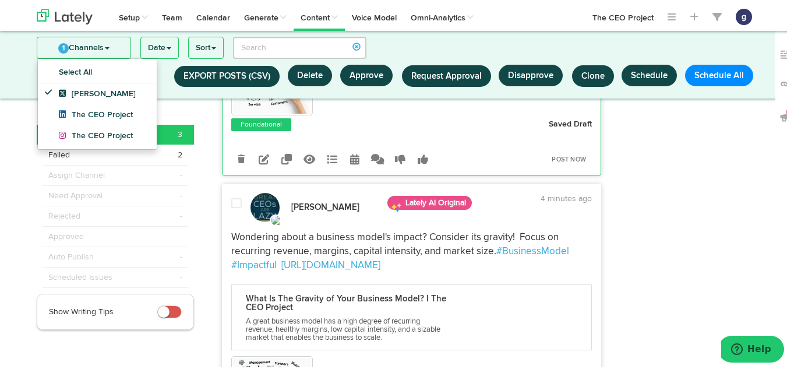
scroll to position [274, 0]
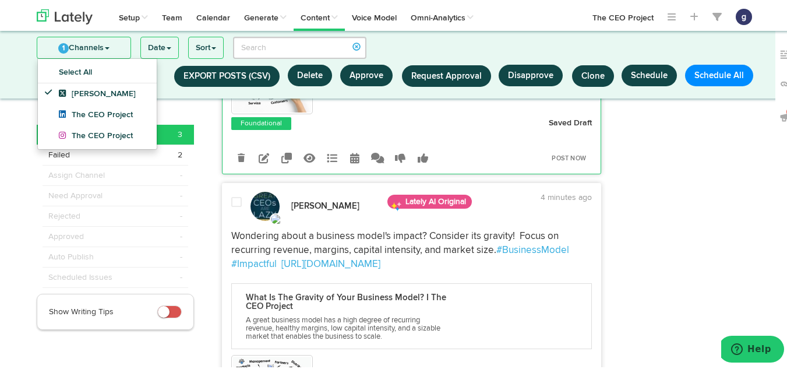
click at [237, 202] on span at bounding box center [236, 201] width 10 height 12
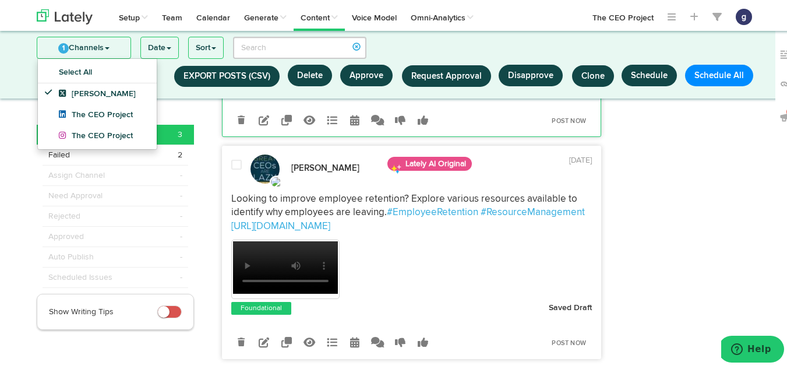
scroll to position [609, 0]
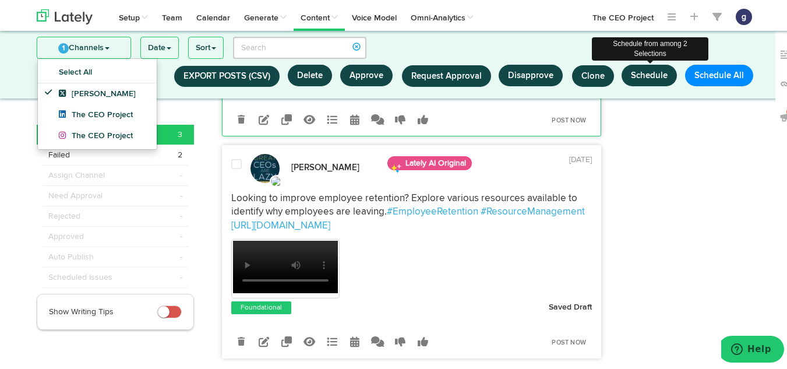
click at [645, 75] on button "Schedule" at bounding box center [649, 74] width 55 height 22
select select "11"
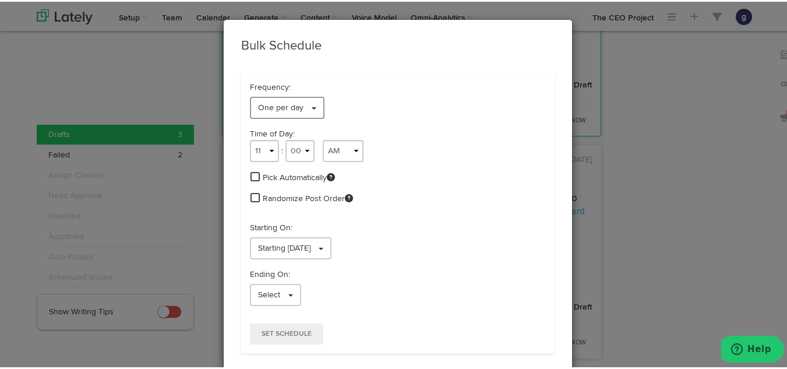
click at [276, 103] on span "One per day" at bounding box center [280, 106] width 45 height 8
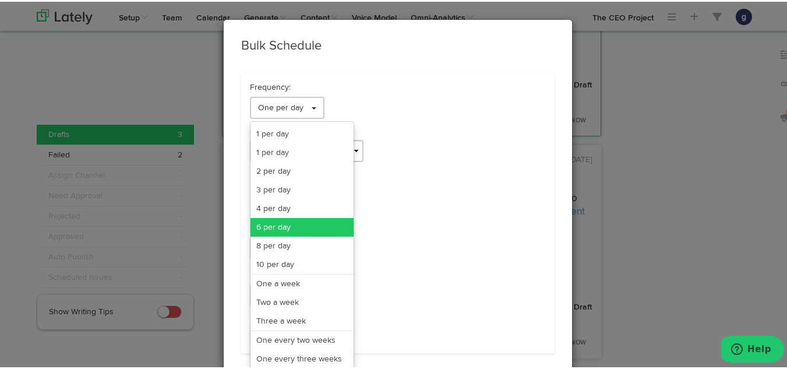
scroll to position [95, 0]
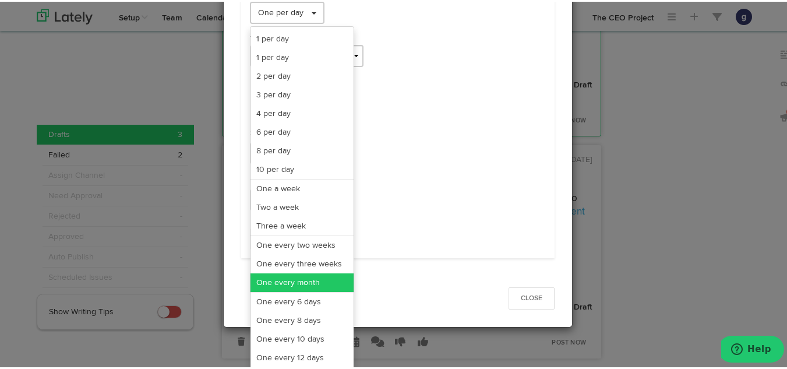
click at [286, 279] on link "One every month" at bounding box center [302, 281] width 103 height 19
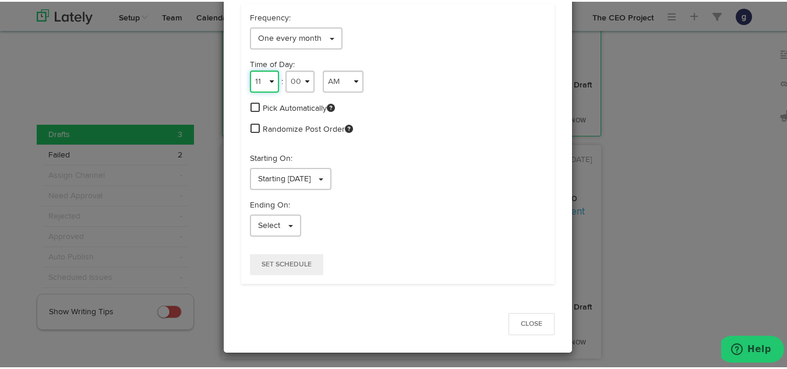
click at [251, 75] on select "1 2 3 4 5 6 7 8 9 10 11 12" at bounding box center [264, 80] width 29 height 22
select select "9"
click at [250, 69] on select "1 2 3 4 5 6 7 8 9 10 11 12" at bounding box center [264, 80] width 29 height 22
click at [285, 174] on span "Starting [DATE]" at bounding box center [284, 177] width 52 height 8
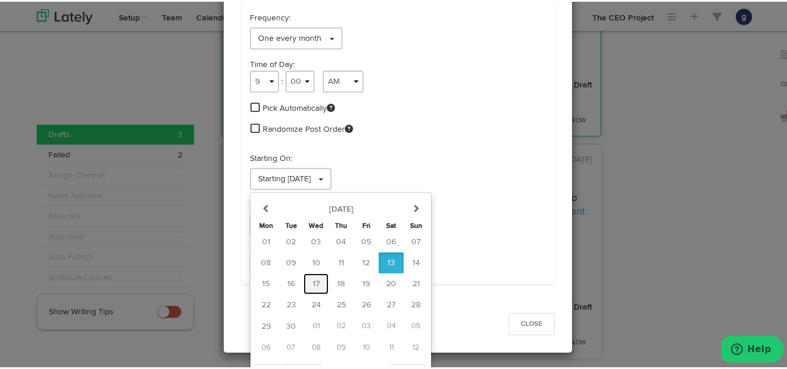
click at [313, 280] on span "17" at bounding box center [316, 282] width 7 height 8
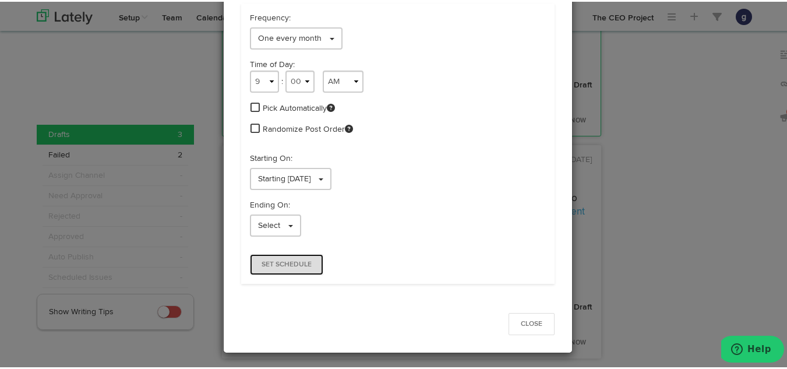
click at [266, 259] on span "Set Schedule" at bounding box center [287, 262] width 50 height 7
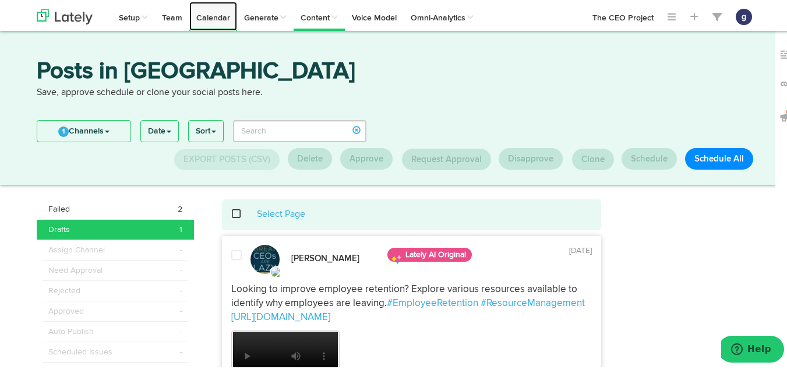
click at [205, 13] on link "Calendar" at bounding box center [213, 14] width 48 height 29
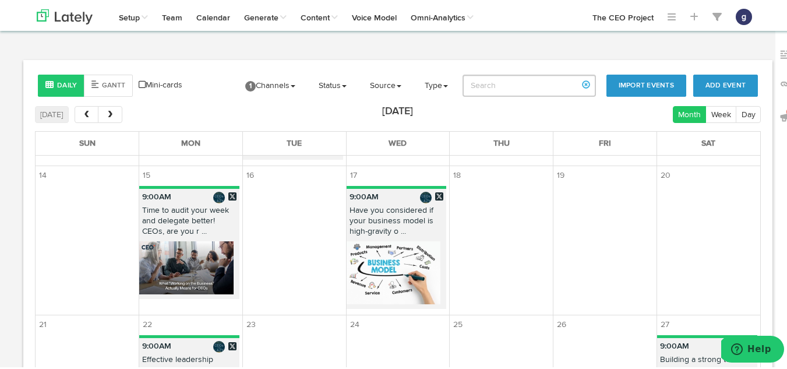
scroll to position [309, 0]
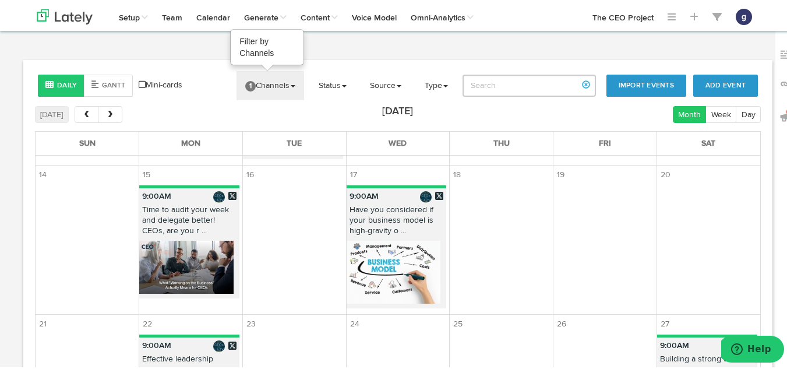
click at [265, 81] on link "1 Channels" at bounding box center [271, 83] width 68 height 29
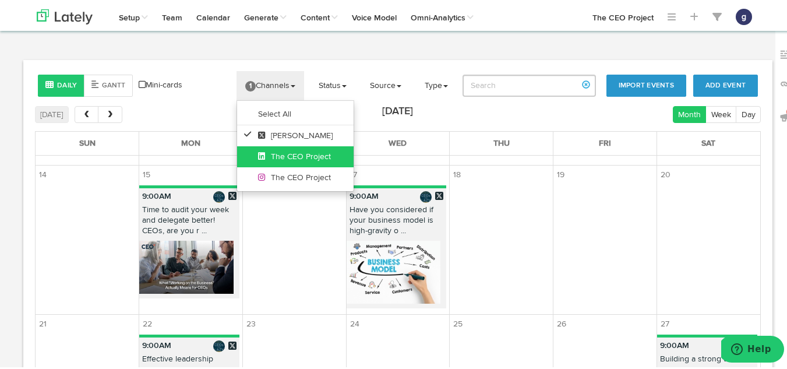
click at [261, 152] on icon at bounding box center [264, 154] width 13 height 8
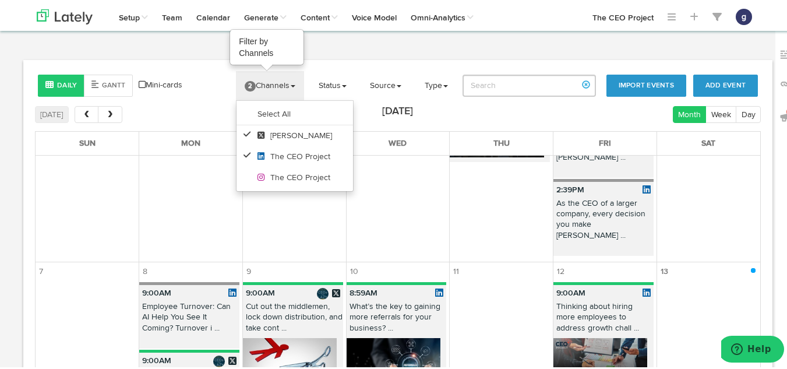
click at [267, 84] on link "2 Channels" at bounding box center [270, 83] width 68 height 29
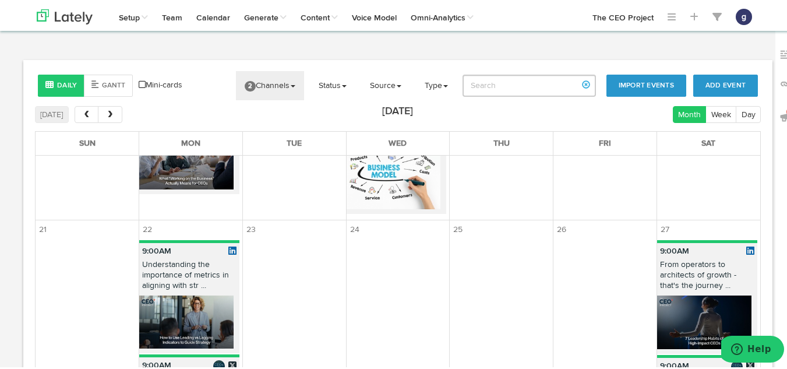
scroll to position [1016, 0]
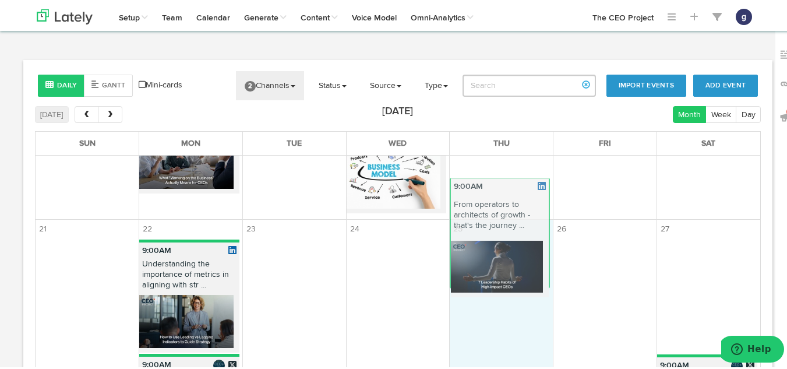
drag, startPoint x: 701, startPoint y: 232, endPoint x: 508, endPoint y: 219, distance: 193.4
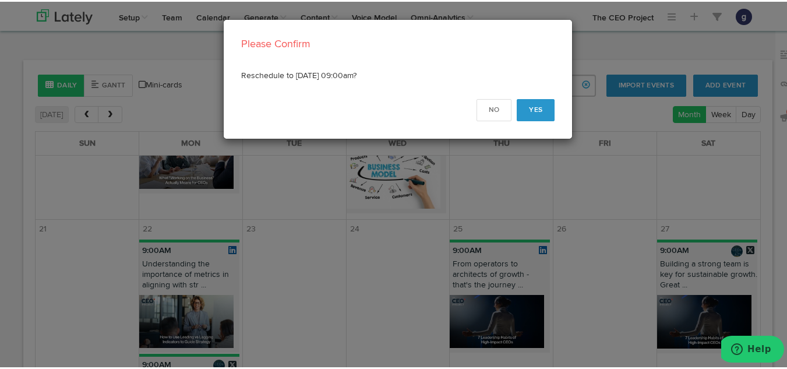
click at [686, 269] on div "Please Confirm Reschedule to [DATE] 09:00am? No Yes" at bounding box center [398, 184] width 796 height 369
click at [539, 104] on button "Yes" at bounding box center [536, 108] width 38 height 22
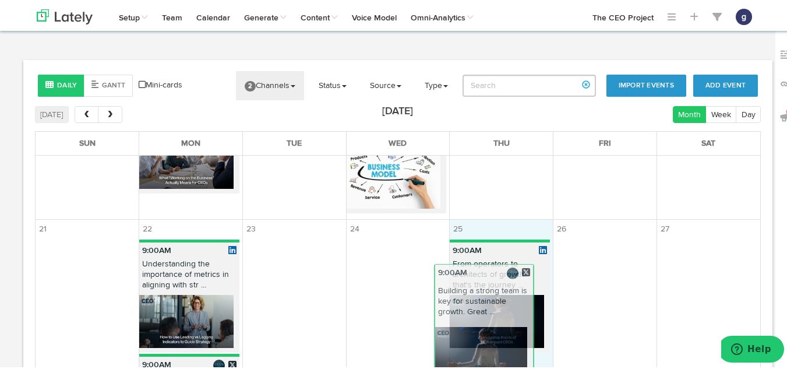
drag, startPoint x: 671, startPoint y: 212, endPoint x: 463, endPoint y: 284, distance: 220.4
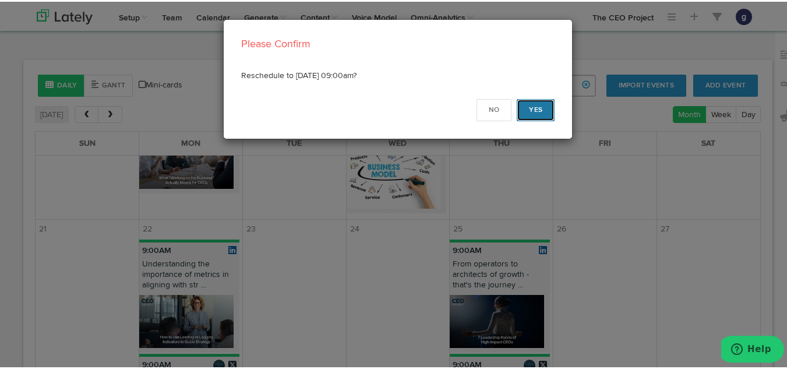
click at [528, 107] on button "Yes" at bounding box center [536, 108] width 38 height 22
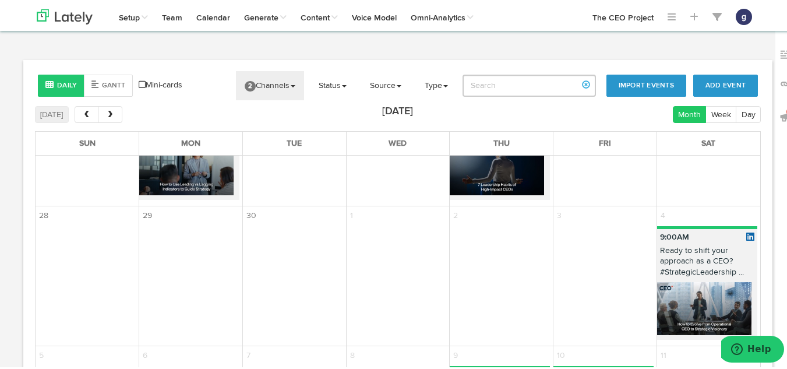
scroll to position [1284, 0]
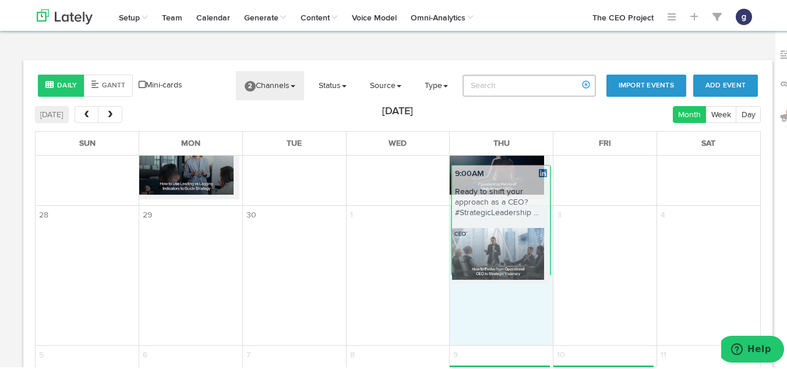
drag, startPoint x: 679, startPoint y: 228, endPoint x: 485, endPoint y: 216, distance: 194.4
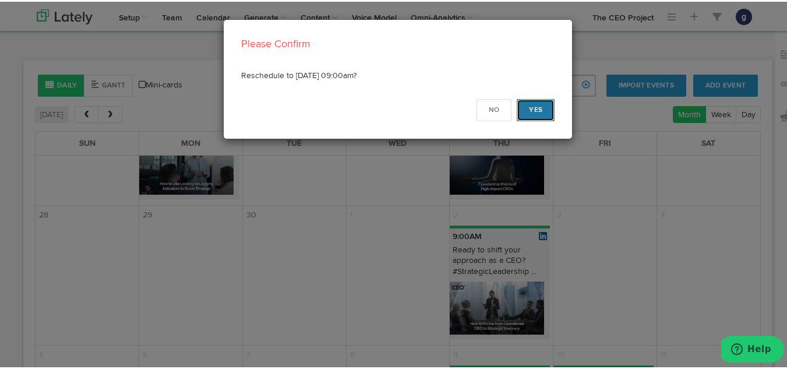
click at [529, 102] on button "Yes" at bounding box center [536, 108] width 38 height 22
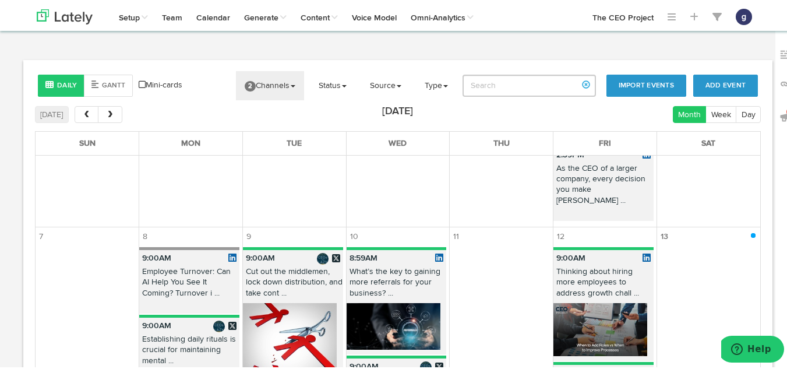
scroll to position [316, 0]
